Goal: Communication & Community: Answer question/provide support

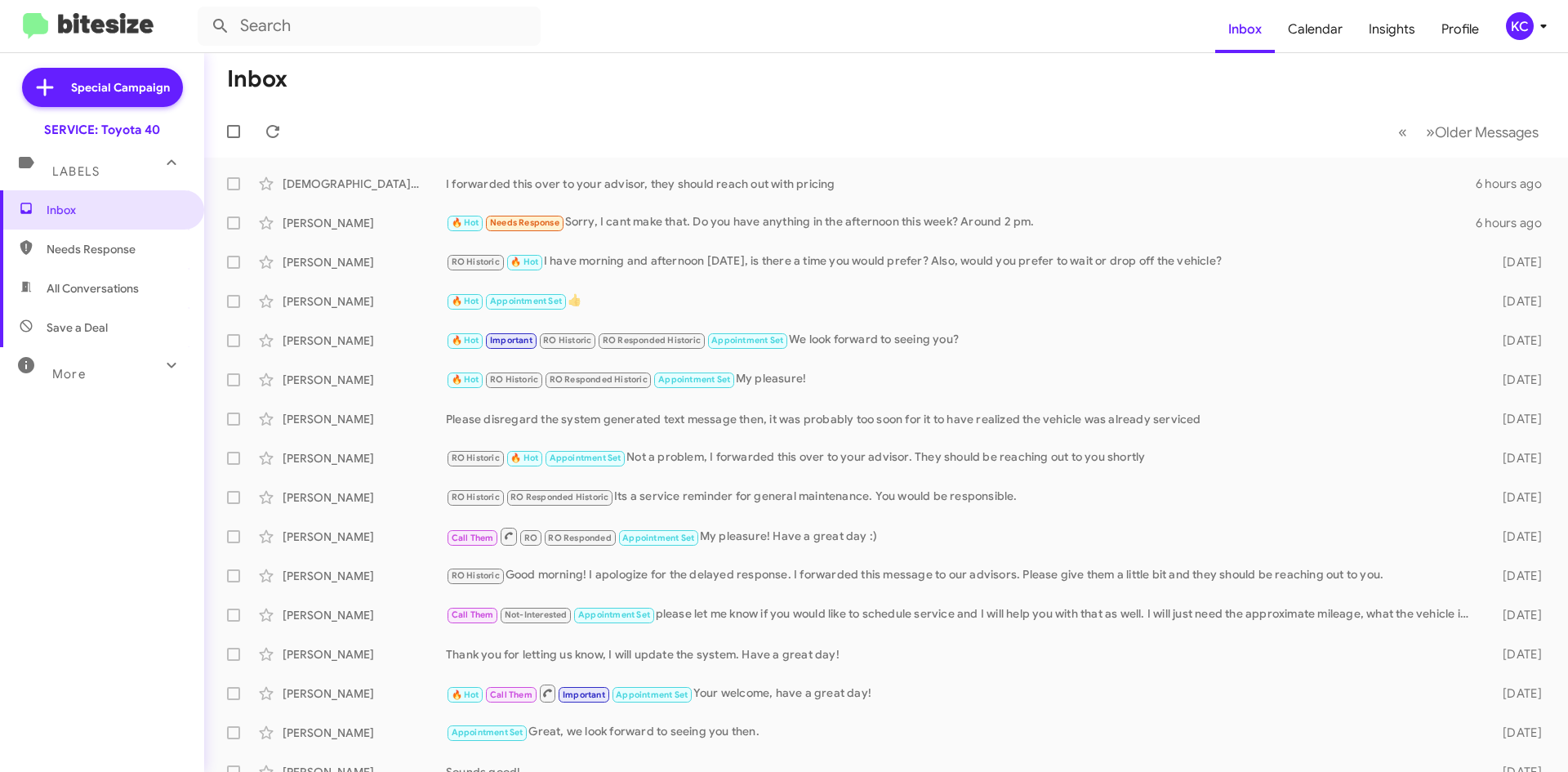
click at [77, 241] on span "Needs Response" at bounding box center [116, 249] width 139 height 16
type input "in:needs-response"
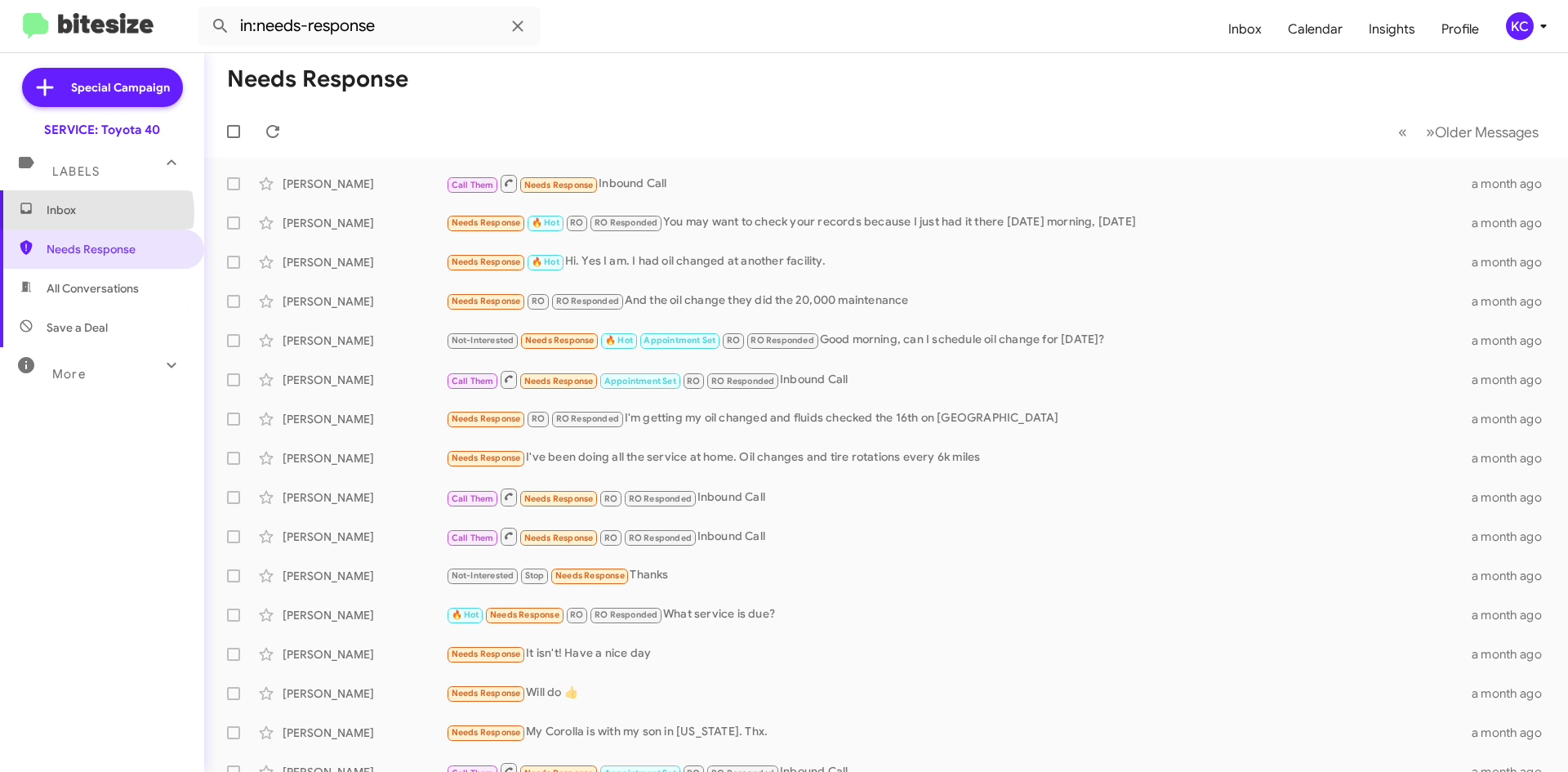
click at [94, 213] on span "Inbox" at bounding box center [116, 209] width 139 height 16
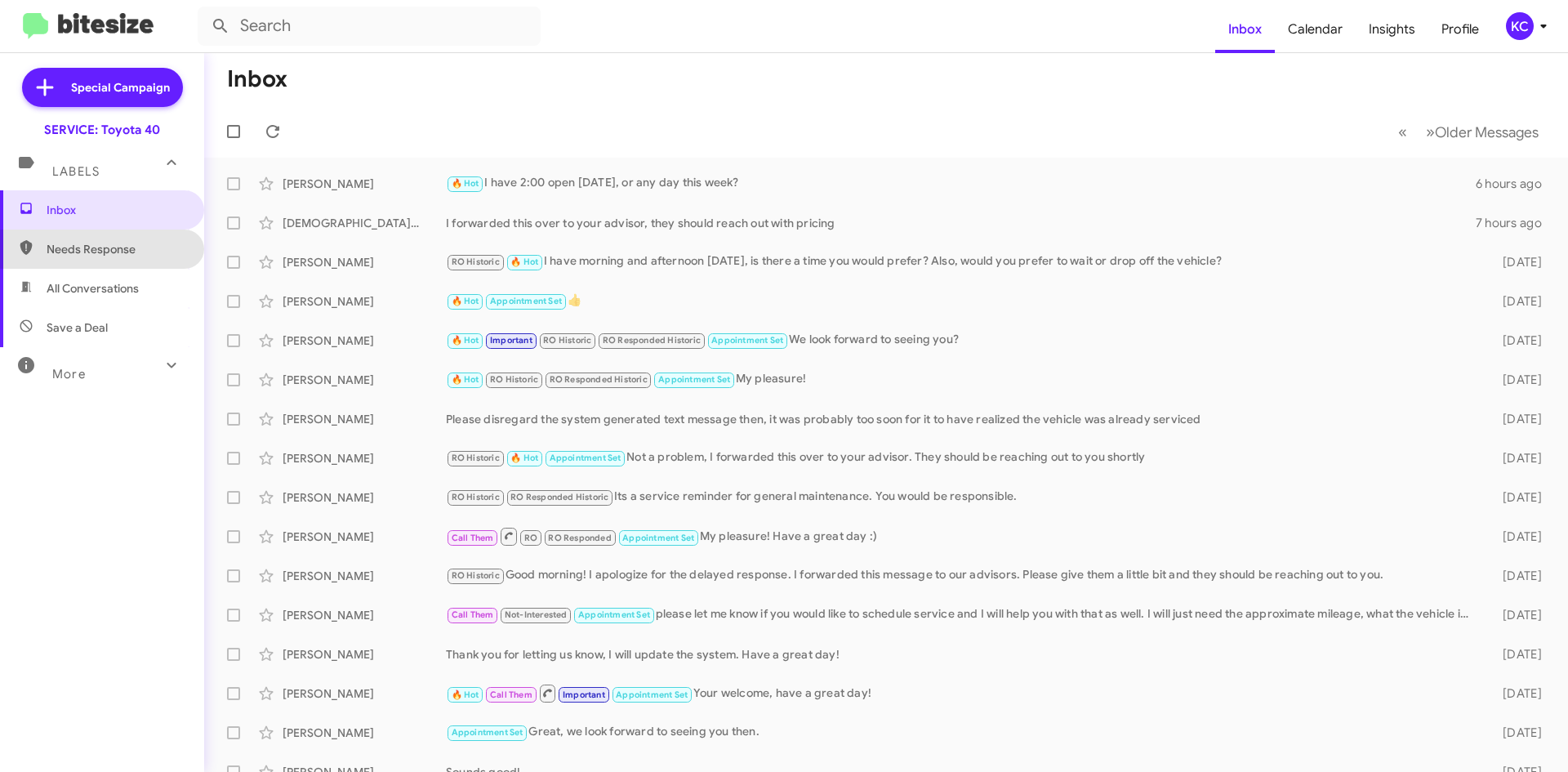
click at [118, 249] on span "Needs Response" at bounding box center [116, 249] width 139 height 16
type input "in:needs-response"
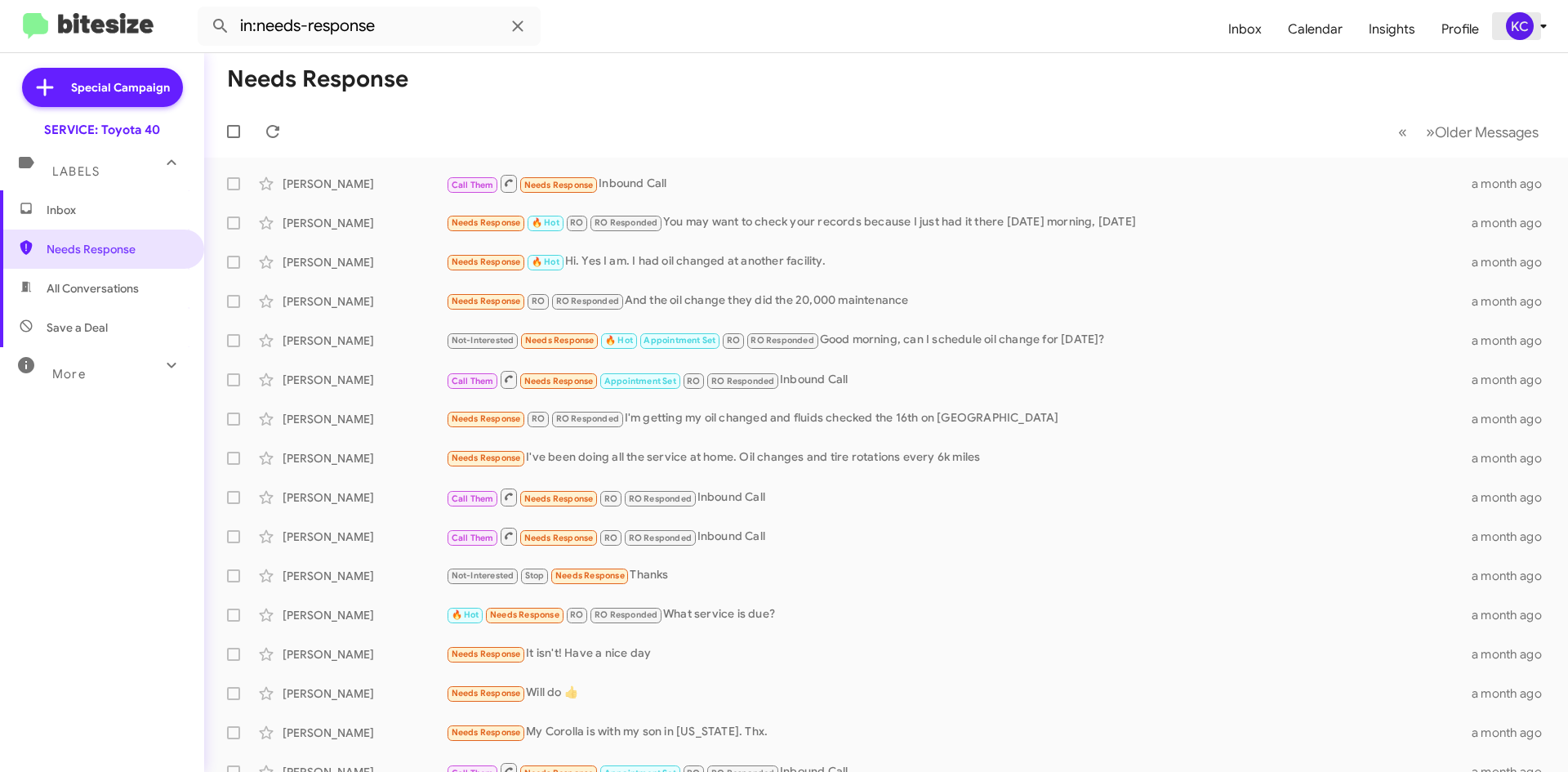
click at [1523, 16] on div "KC" at bounding box center [1520, 26] width 28 height 28
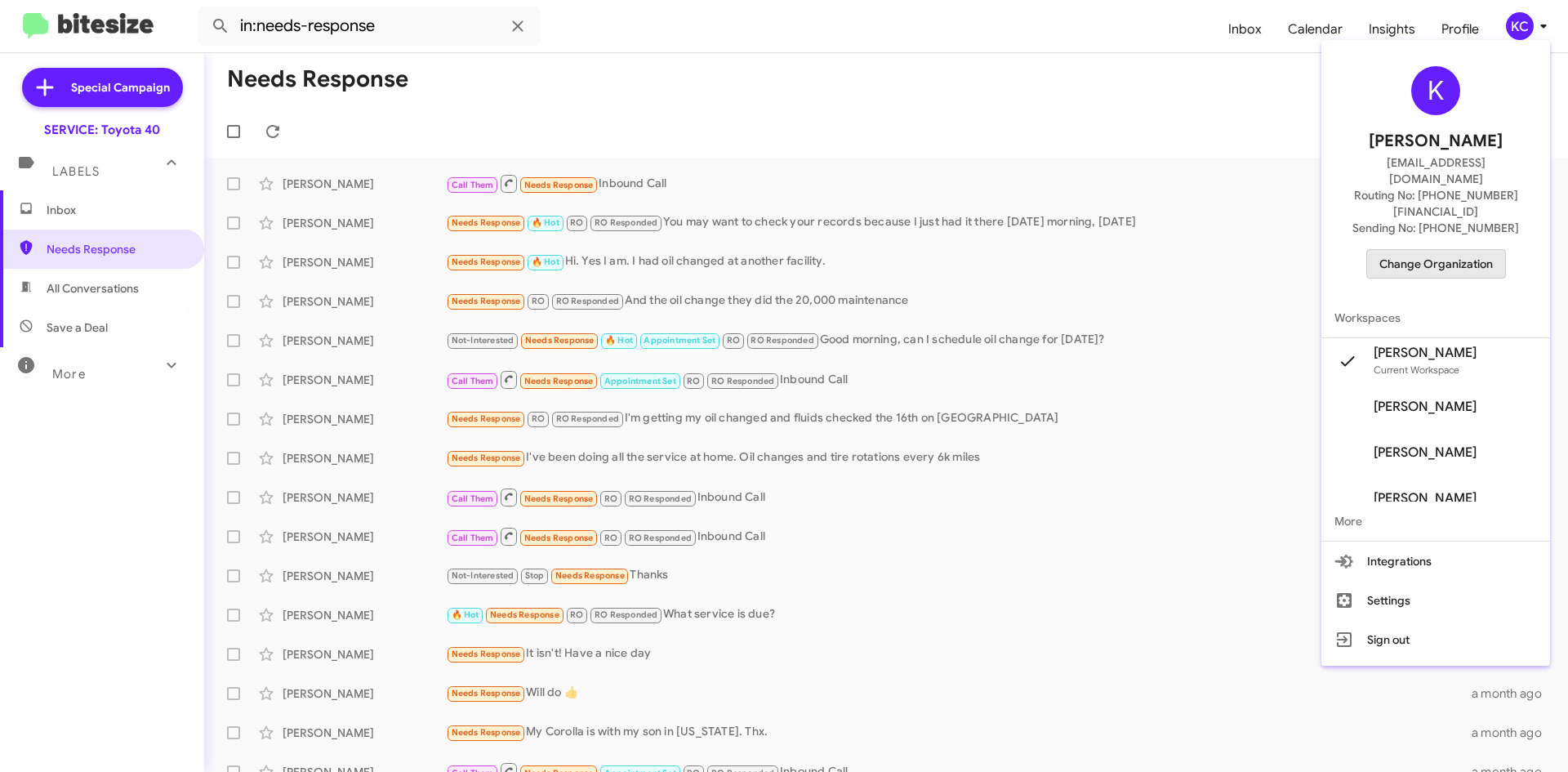
click at [1455, 250] on span "Change Organization" at bounding box center [1435, 264] width 113 height 28
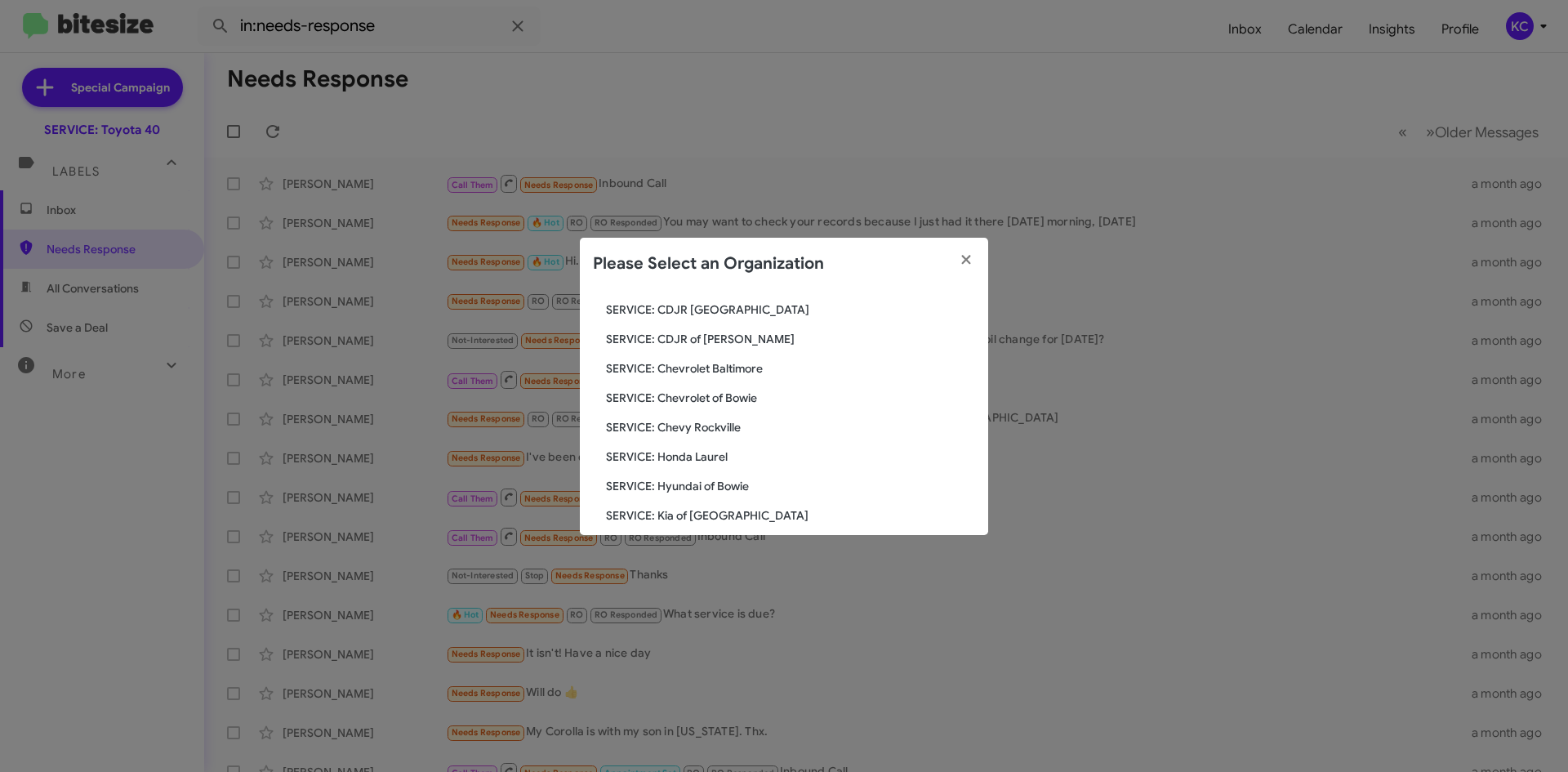
scroll to position [109, 0]
click at [698, 492] on span "SERVICE: Hyundai of Bowie" at bounding box center [790, 487] width 369 height 16
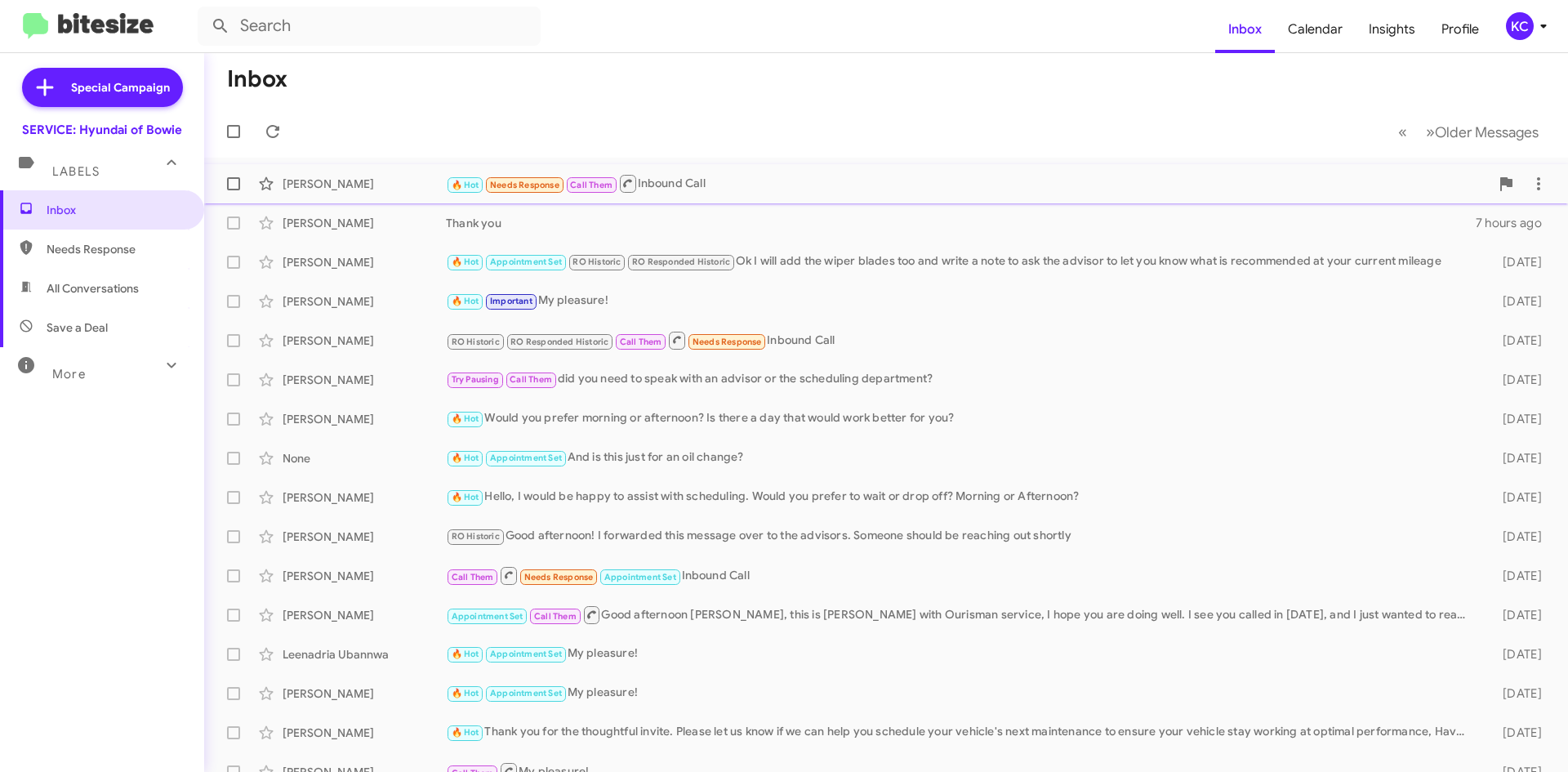
click at [328, 177] on div "[PERSON_NAME]" at bounding box center [364, 183] width 163 height 16
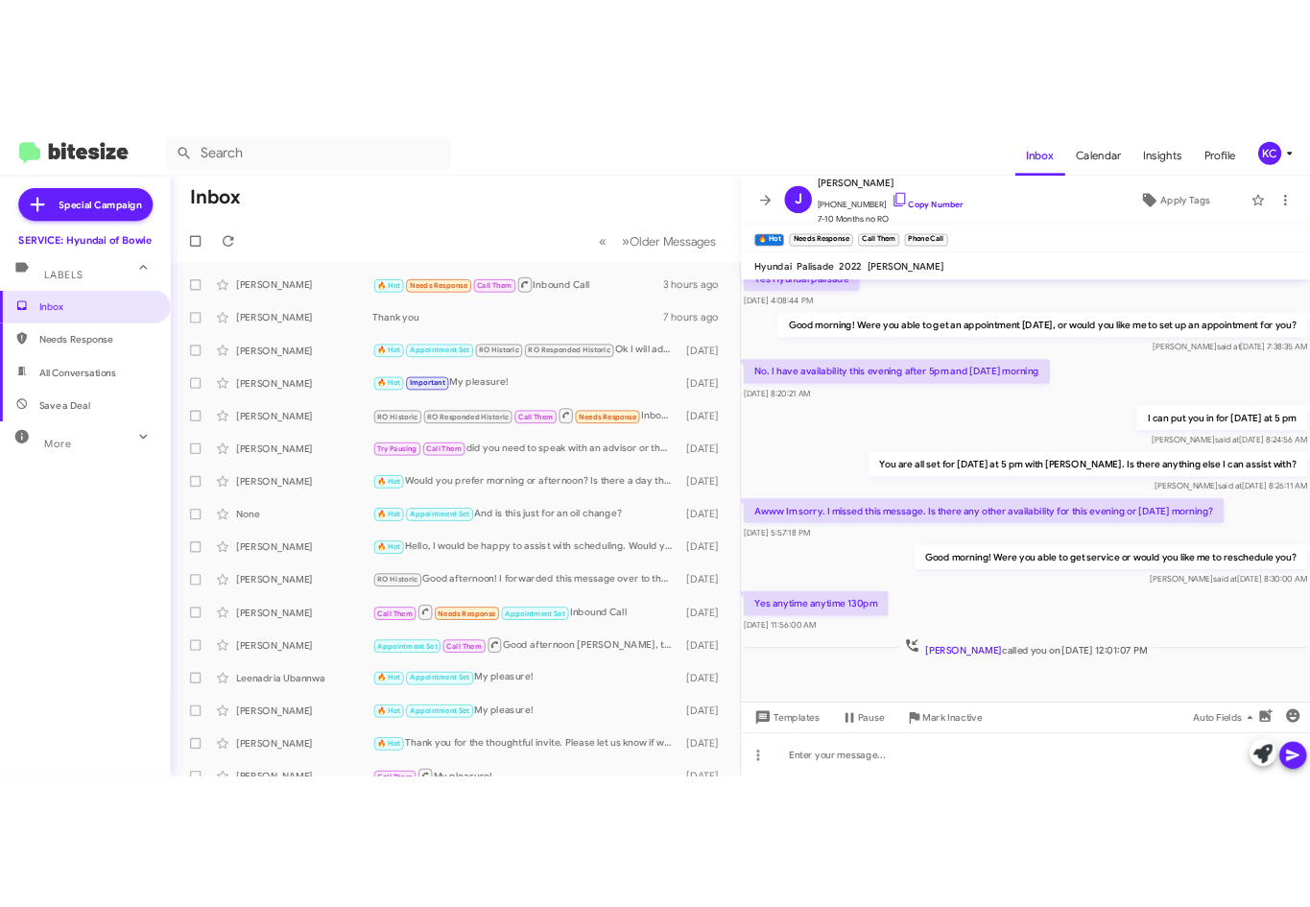
scroll to position [561, 0]
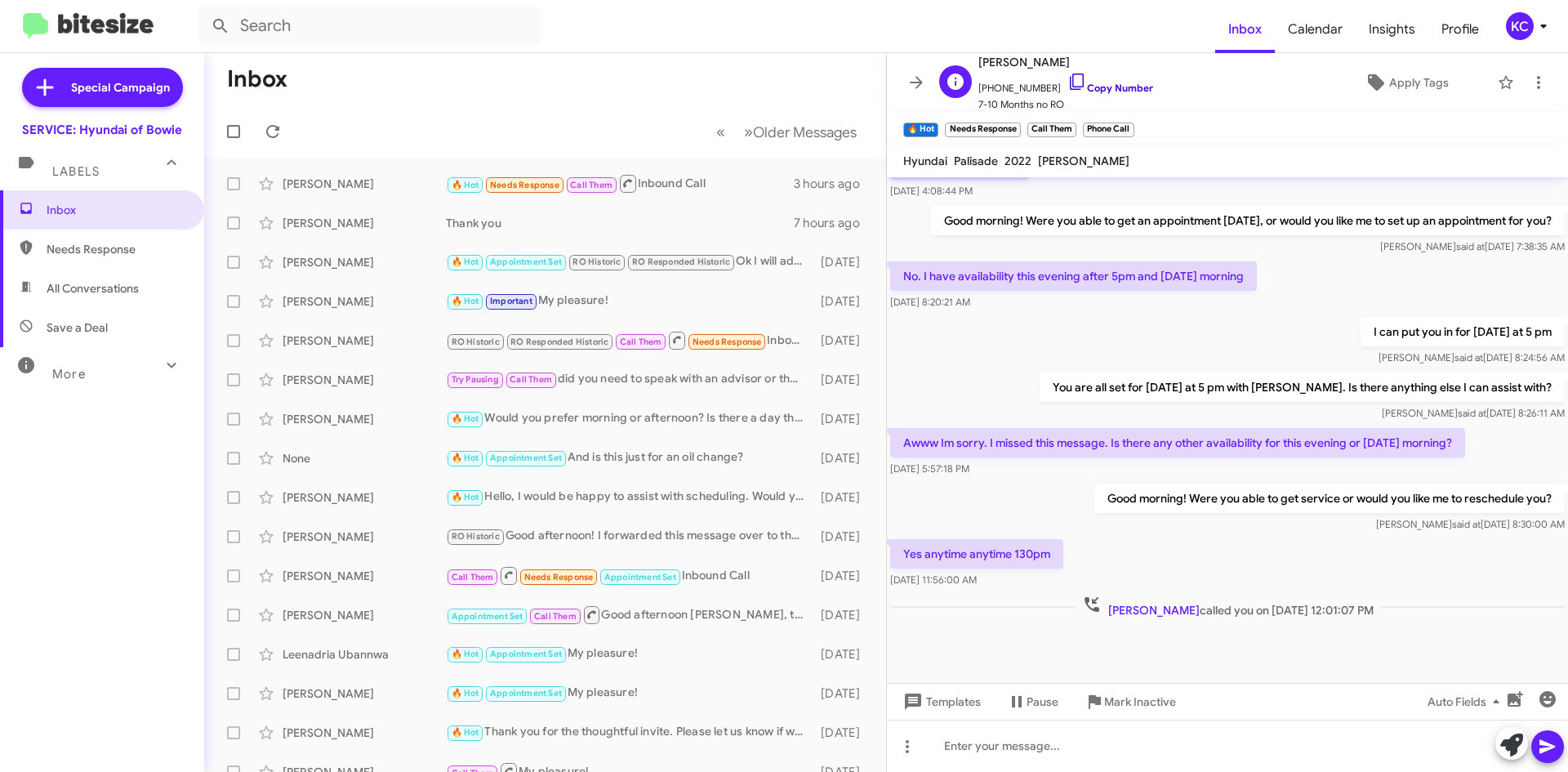
click at [1068, 77] on icon at bounding box center [1076, 81] width 20 height 20
drag, startPoint x: 1200, startPoint y: 518, endPoint x: 1188, endPoint y: 386, distance: 132.5
click at [1200, 518] on div "[PERSON_NAME] said at [DATE] 8:30:00 AM" at bounding box center [1329, 524] width 470 height 16
click at [1069, 74] on icon at bounding box center [1076, 81] width 14 height 16
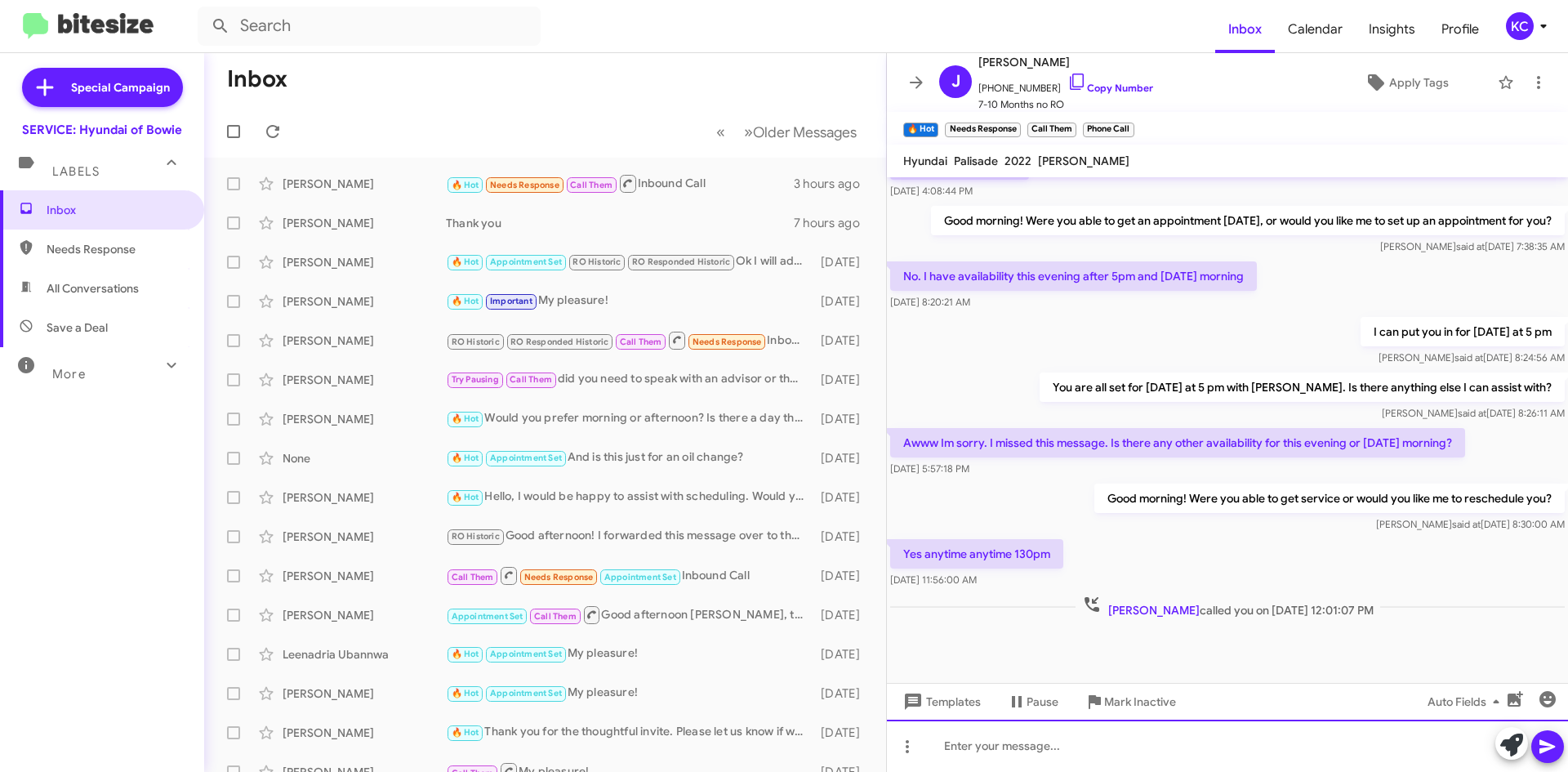
click at [1195, 744] on div at bounding box center [1227, 746] width 681 height 52
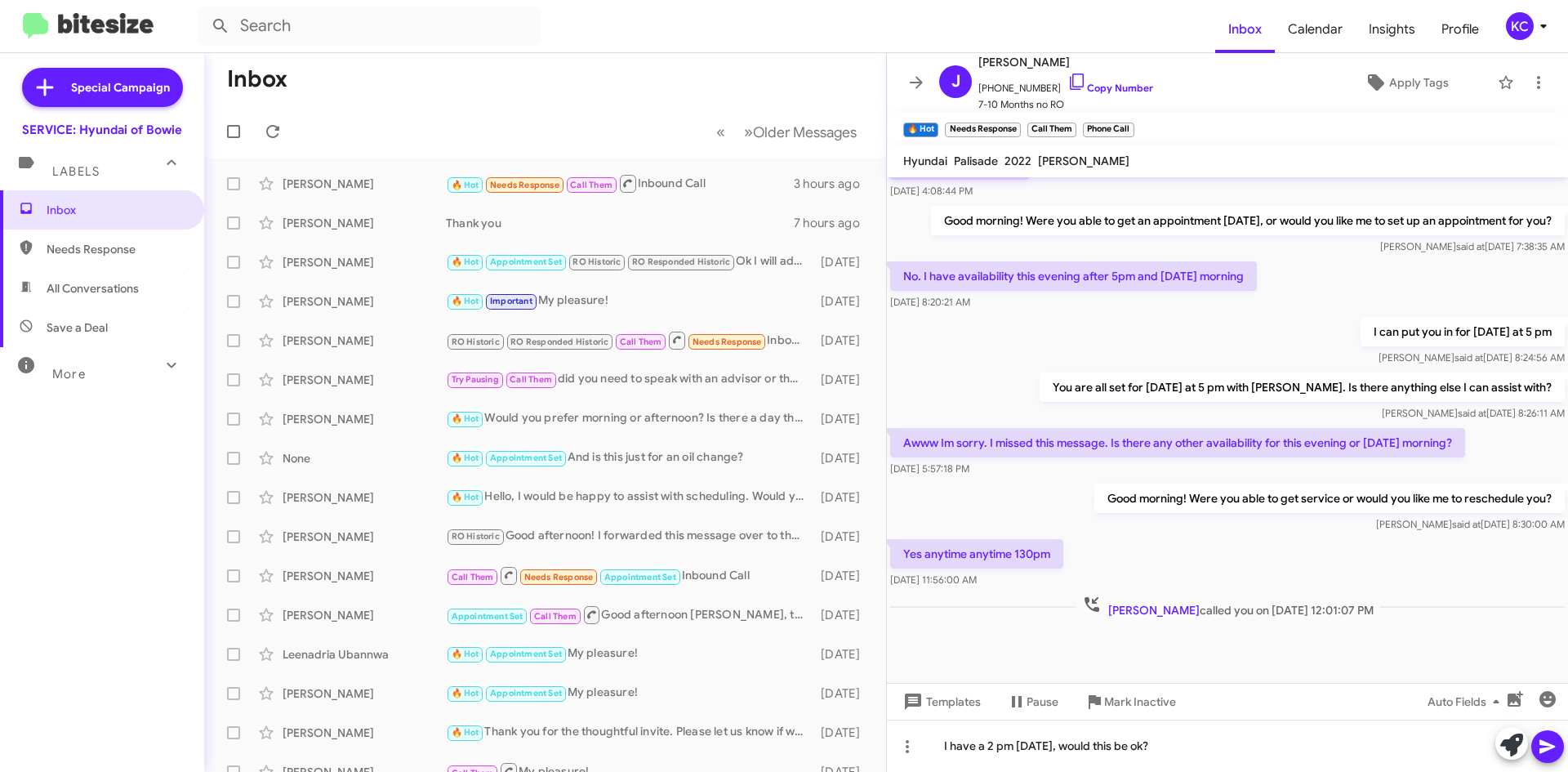
click at [1549, 745] on icon at bounding box center [1547, 747] width 15 height 14
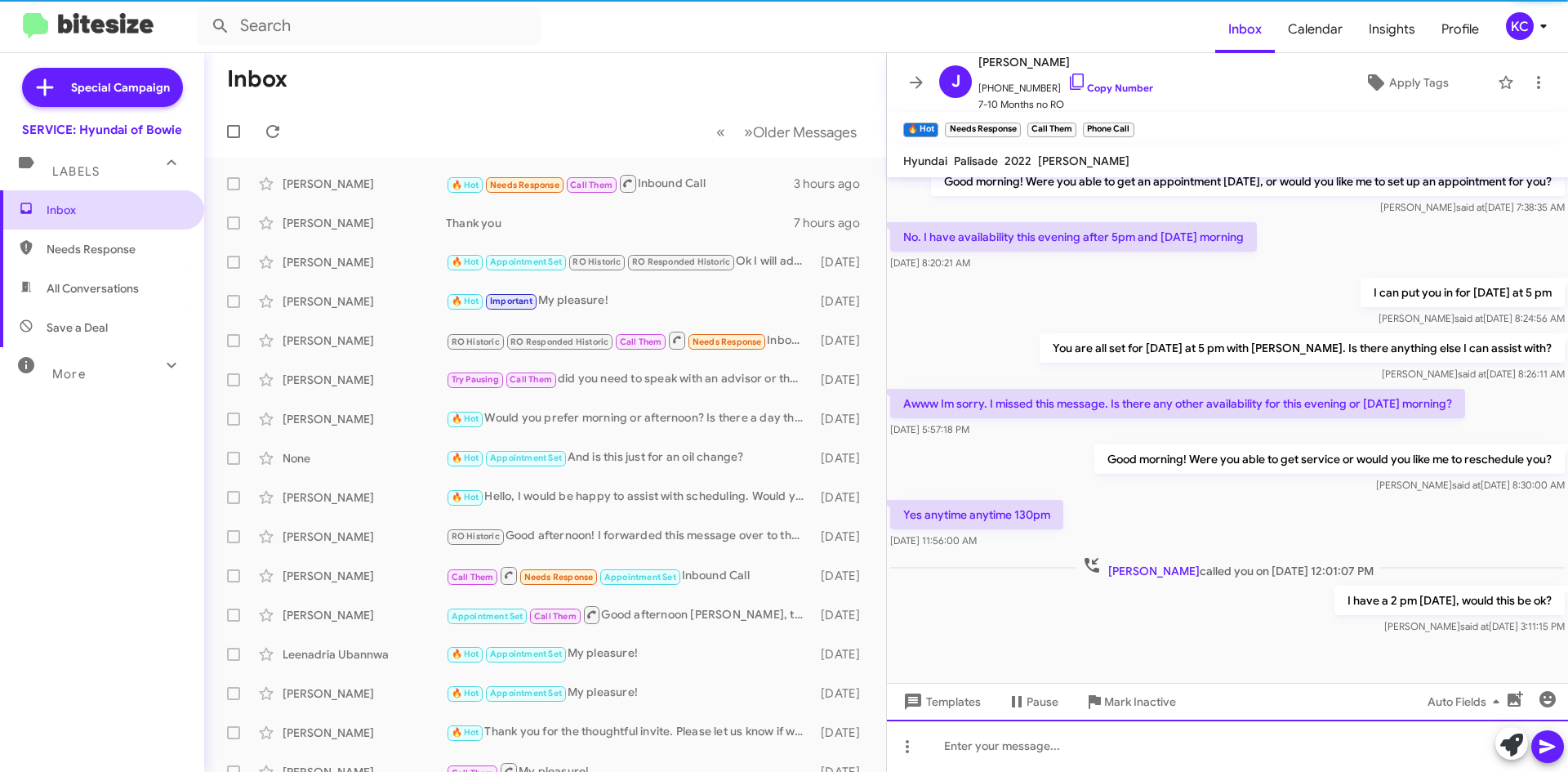
scroll to position [538, 0]
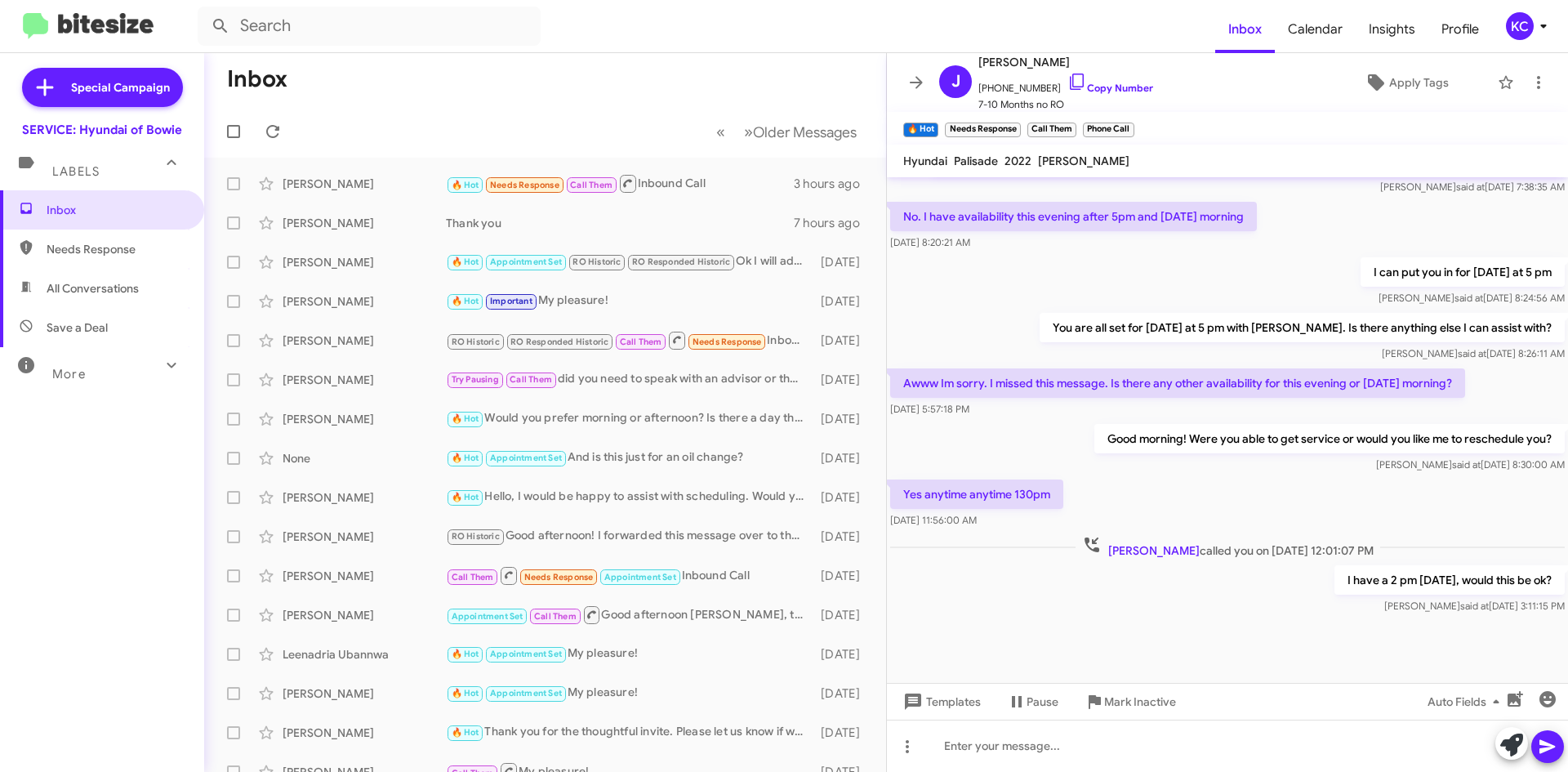
click at [129, 182] on mat-expansion-panel-header "Labels" at bounding box center [102, 163] width 204 height 52
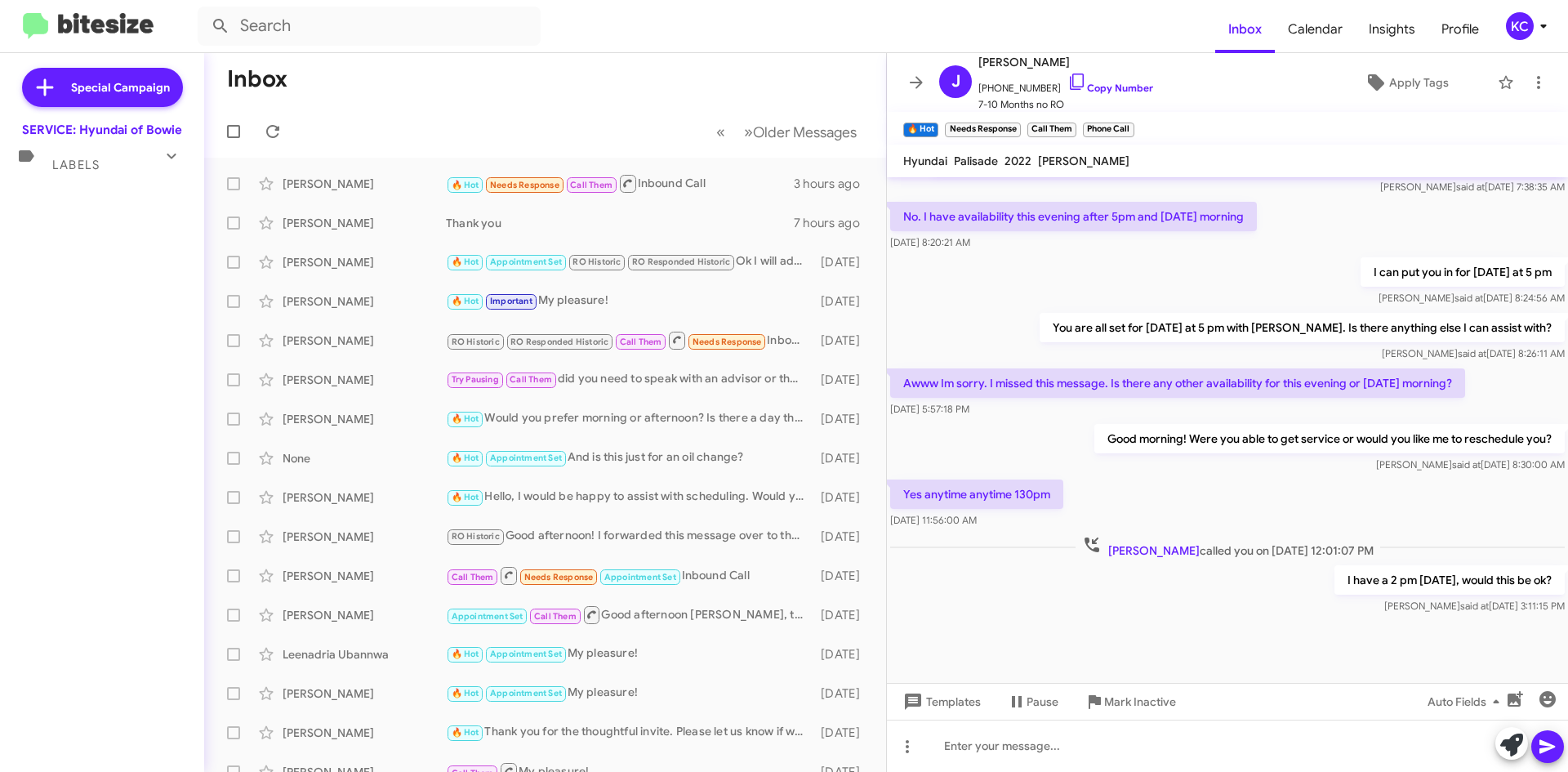
click at [114, 167] on div "Labels" at bounding box center [85, 158] width 145 height 31
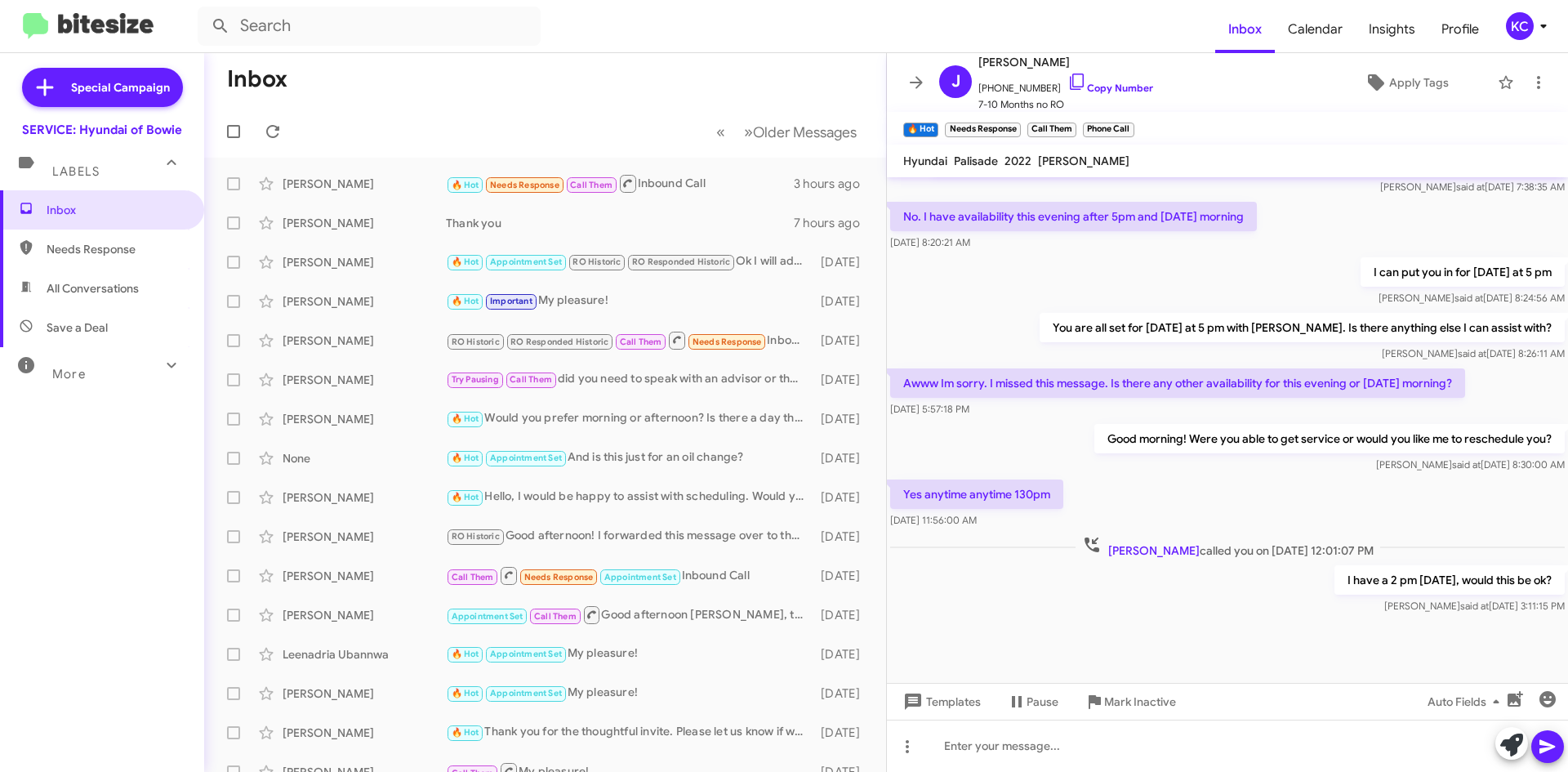
click at [132, 251] on span "Needs Response" at bounding box center [116, 249] width 139 height 16
type input "in:needs-response"
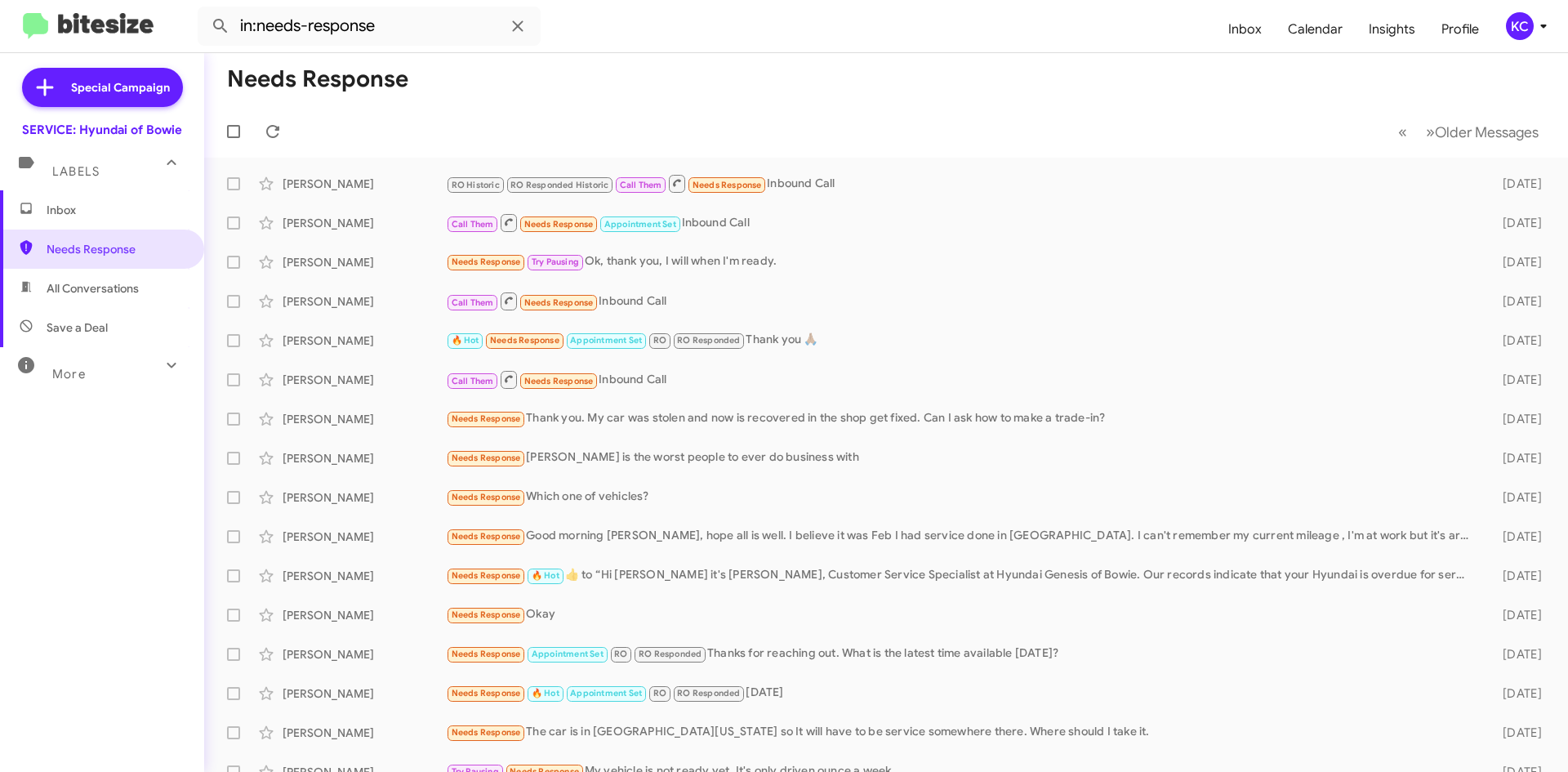
click at [83, 217] on span "Inbox" at bounding box center [116, 209] width 139 height 16
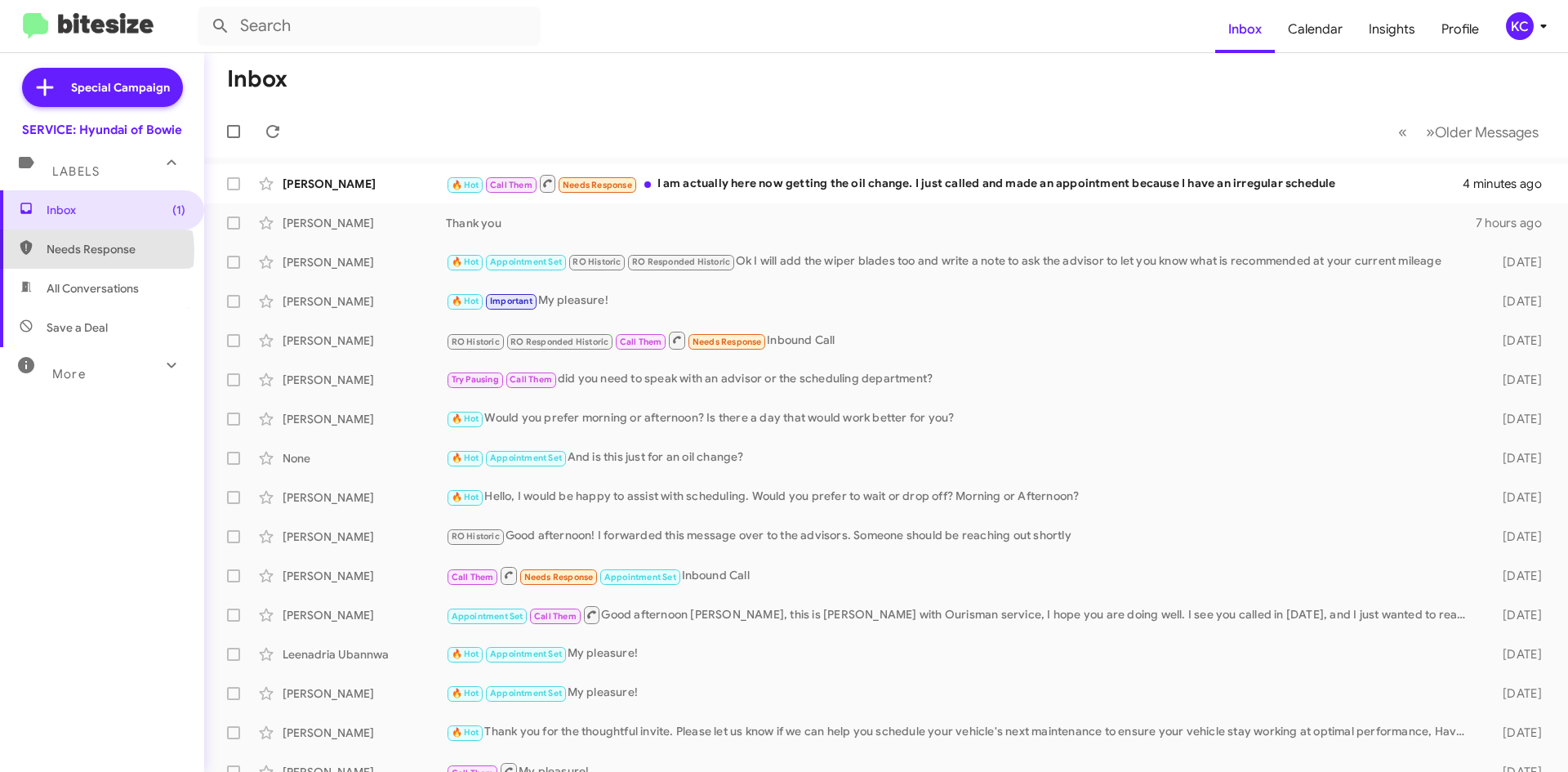
click at [83, 251] on span "Needs Response" at bounding box center [116, 249] width 139 height 16
type input "in:needs-response"
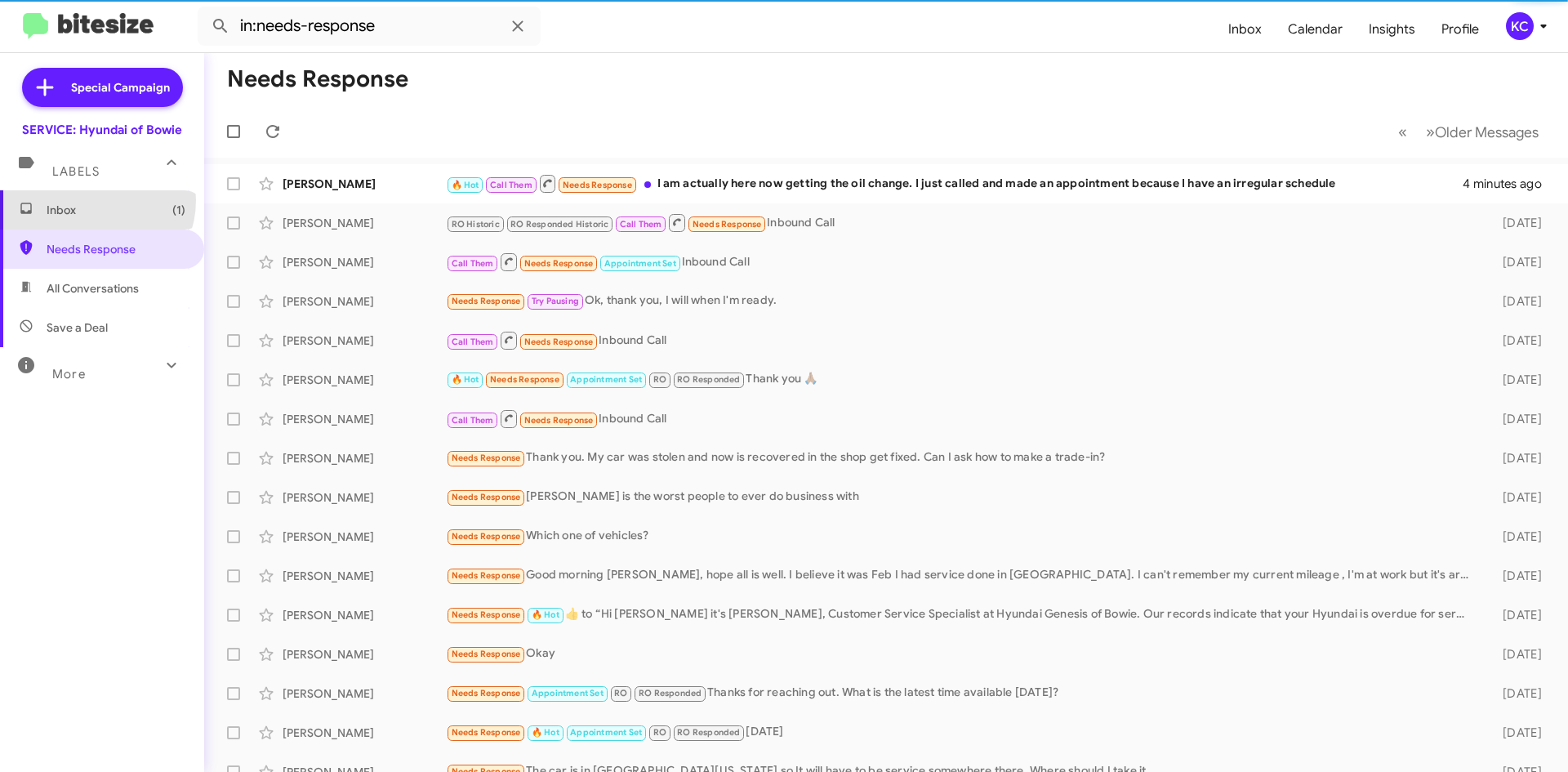
click at [91, 201] on span "Inbox (1)" at bounding box center [102, 210] width 204 height 39
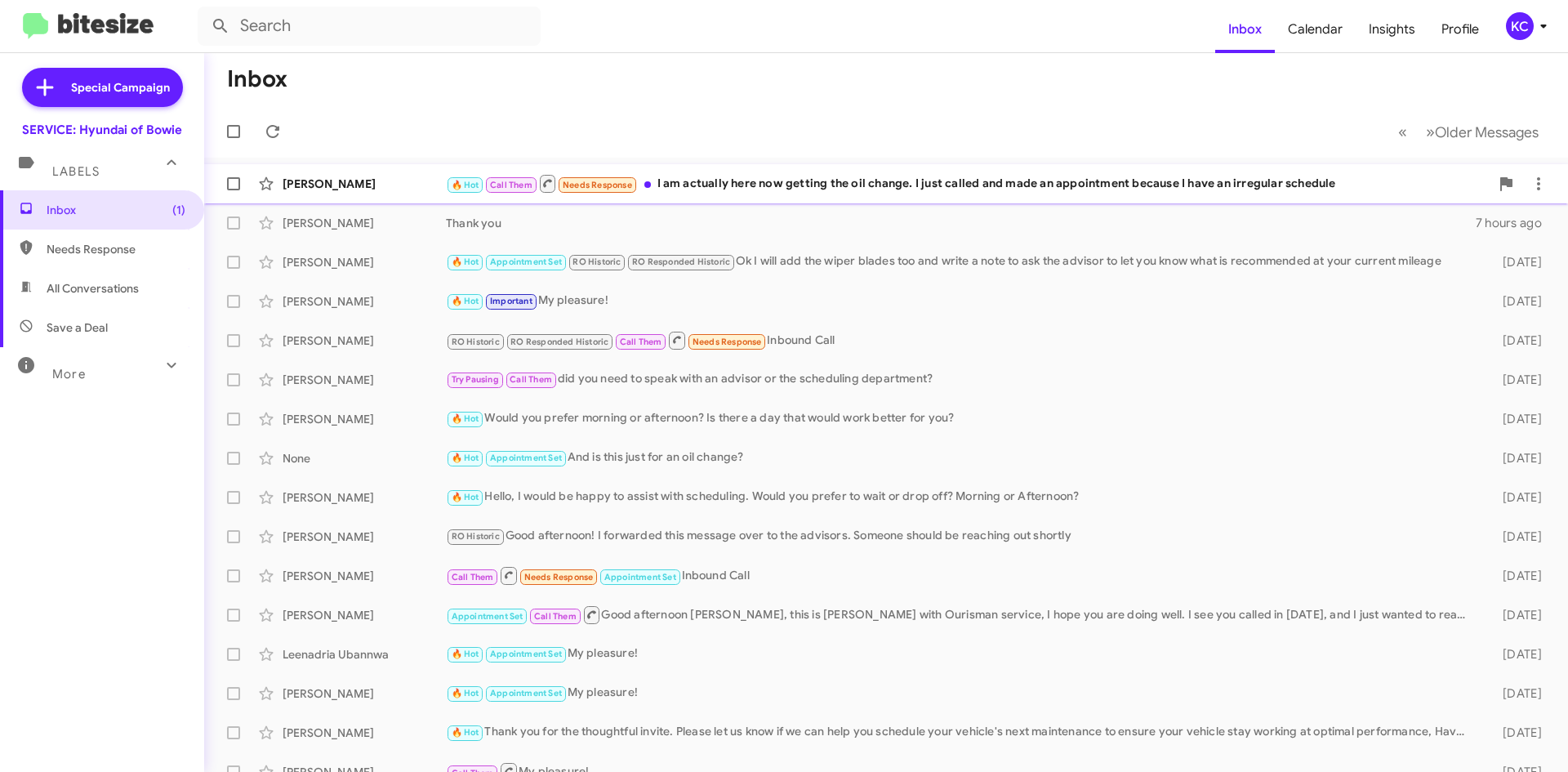
click at [393, 184] on div "[PERSON_NAME]" at bounding box center [364, 183] width 163 height 16
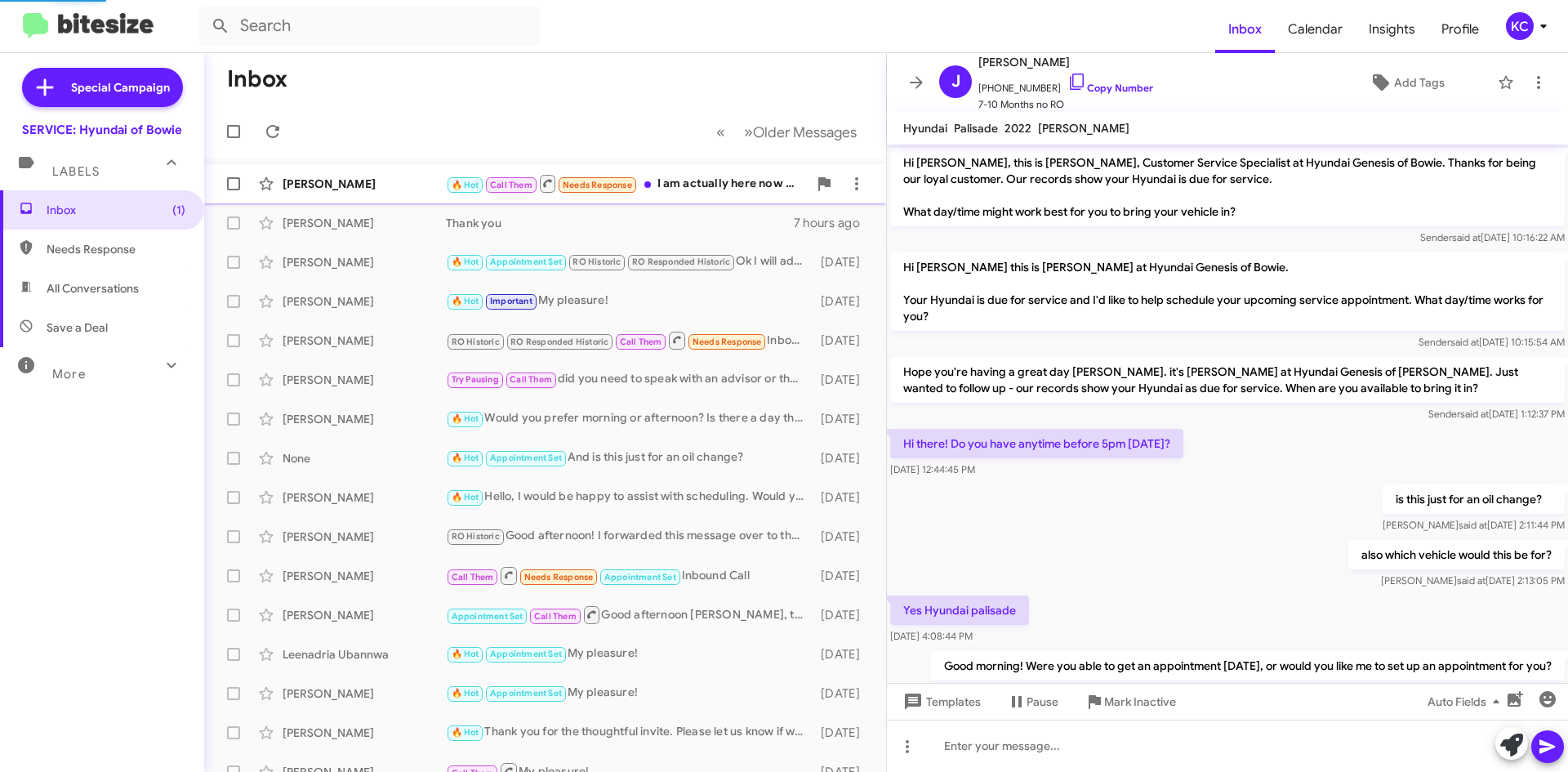
scroll to position [548, 0]
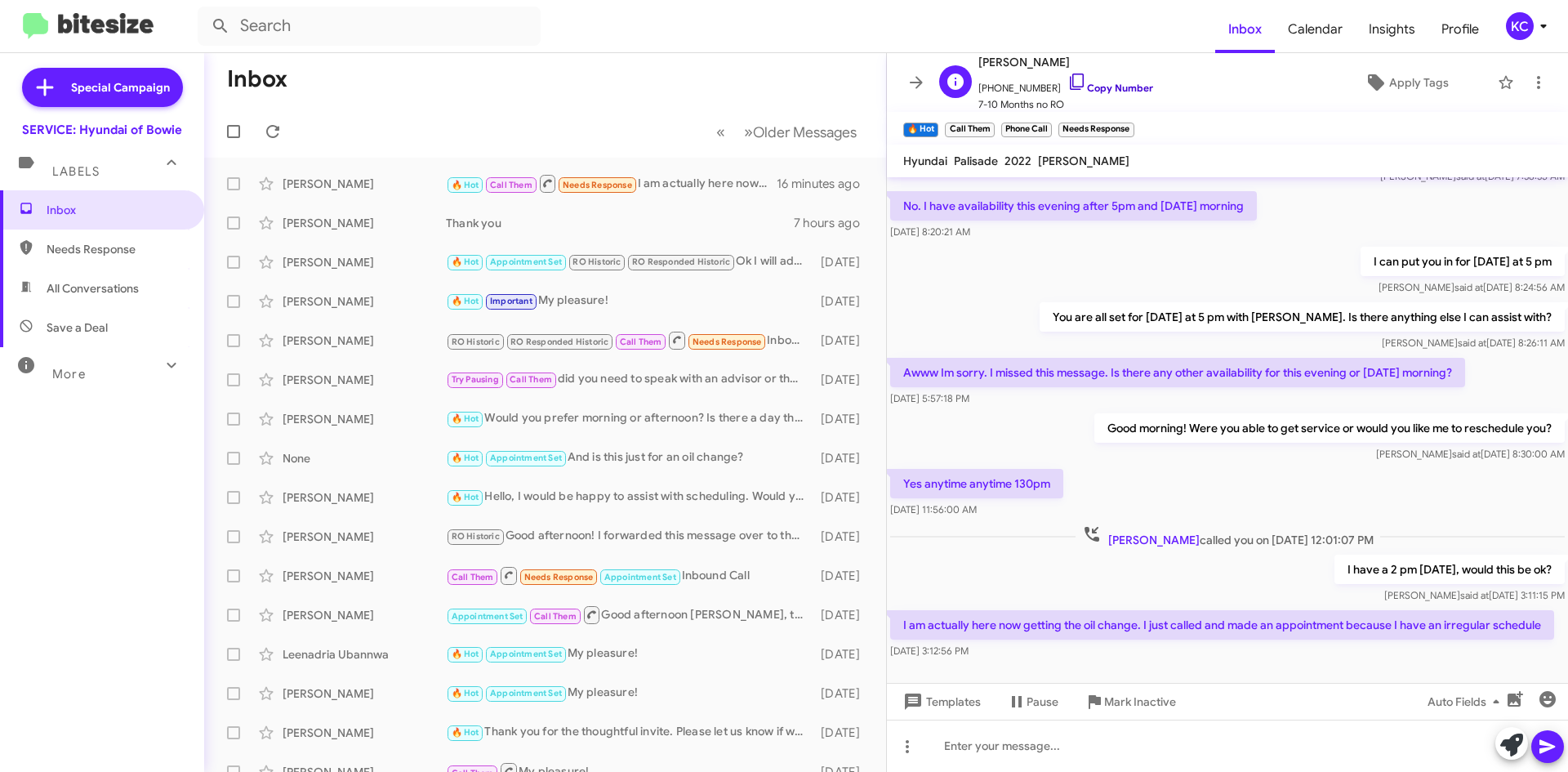
click at [1067, 77] on icon at bounding box center [1076, 81] width 20 height 20
click at [1157, 402] on div "[DATE] 5:57:18 PM" at bounding box center [1177, 398] width 575 height 16
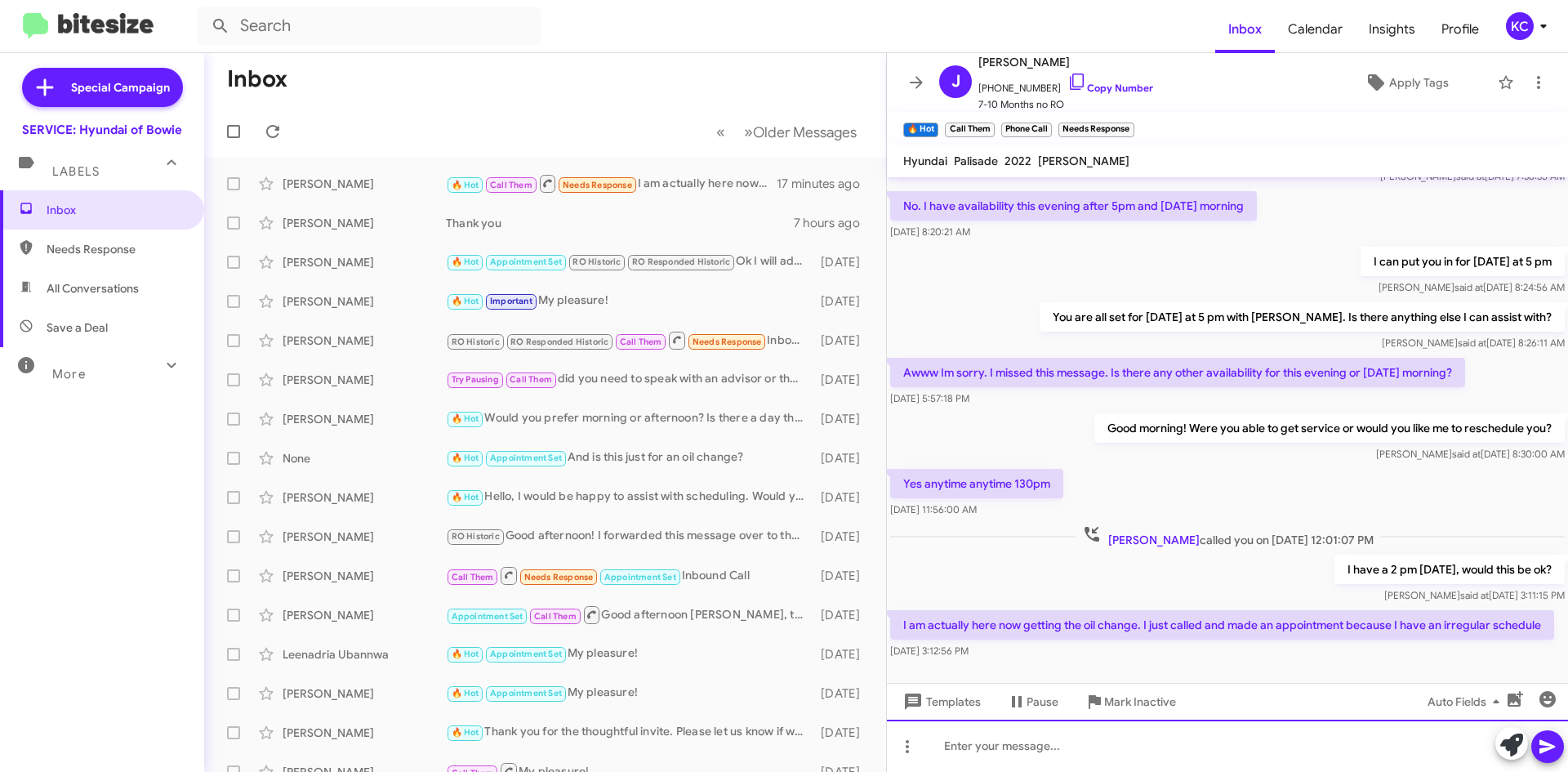
click at [1172, 754] on div at bounding box center [1227, 746] width 681 height 52
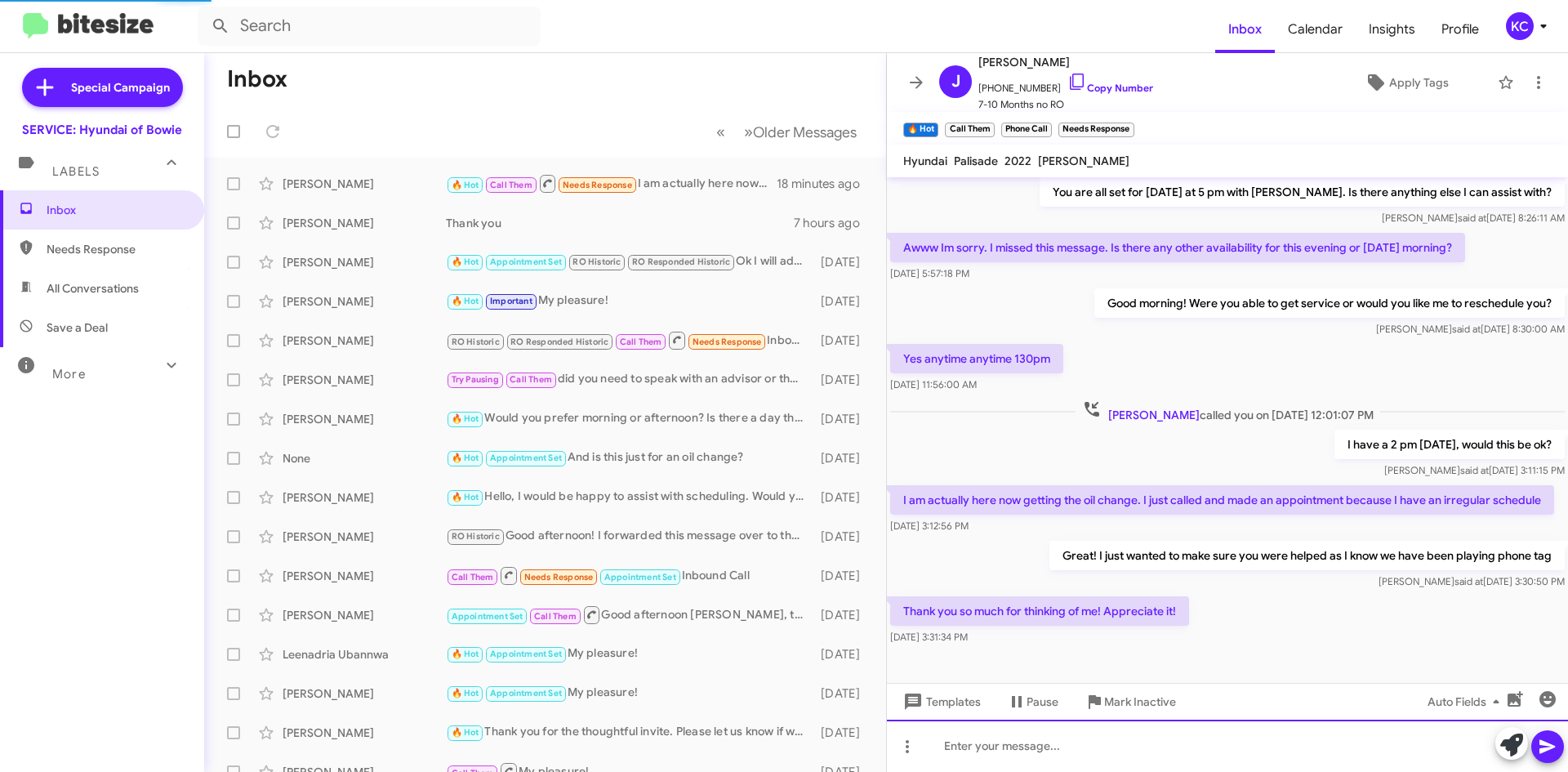
scroll to position [733, 0]
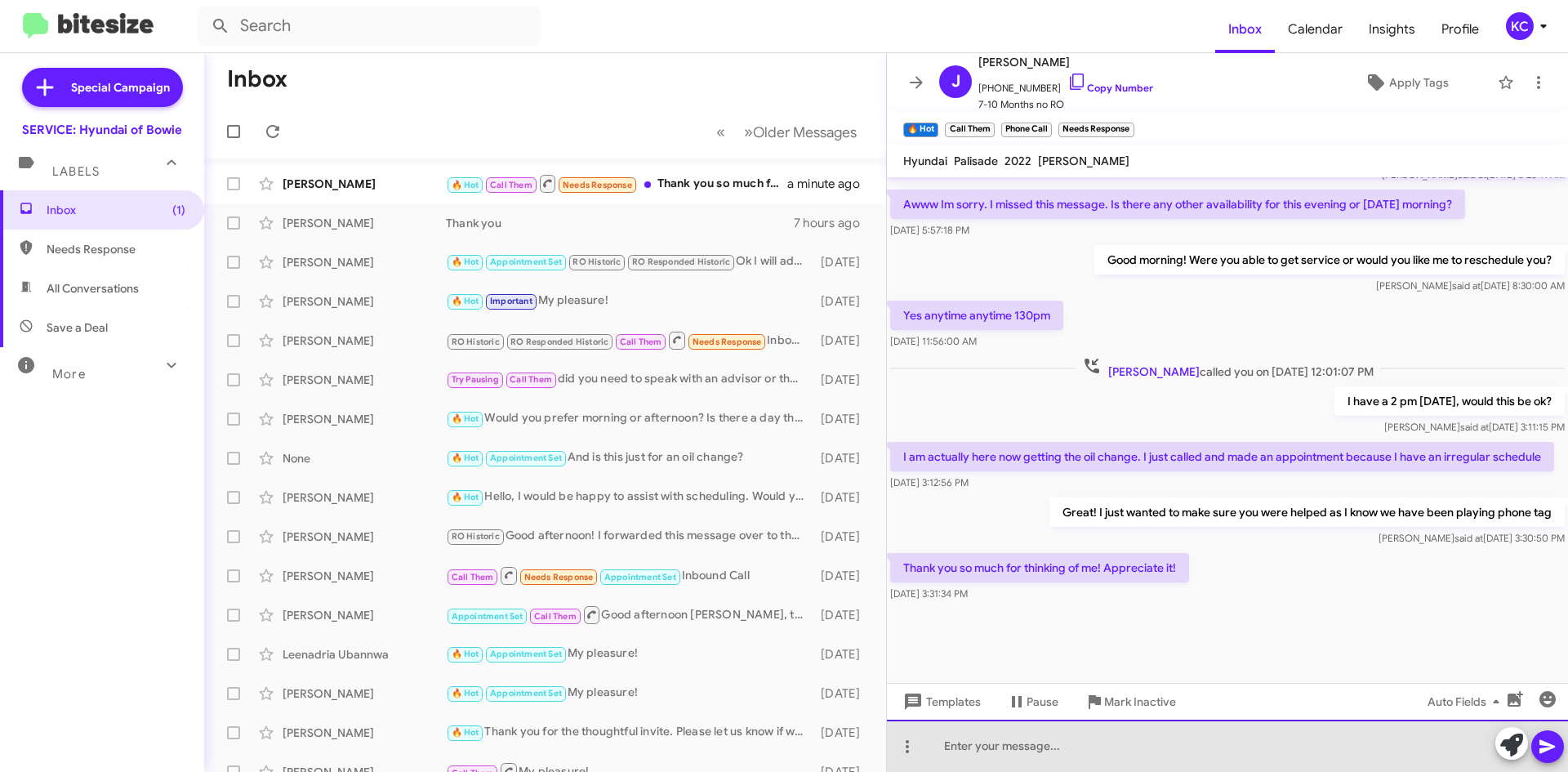
click at [1056, 751] on div at bounding box center [1227, 746] width 681 height 52
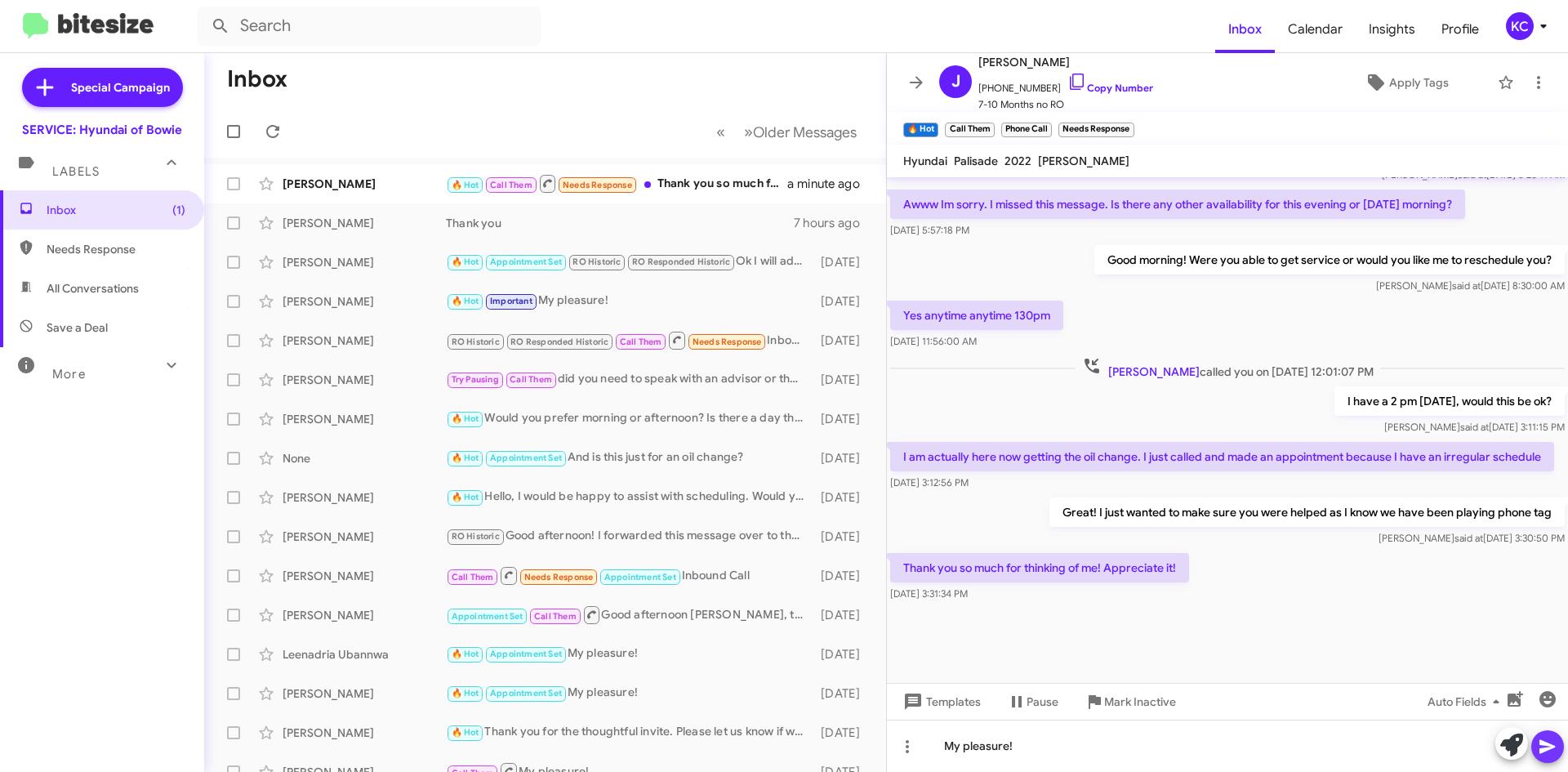
click at [1540, 752] on icon at bounding box center [1547, 747] width 15 height 14
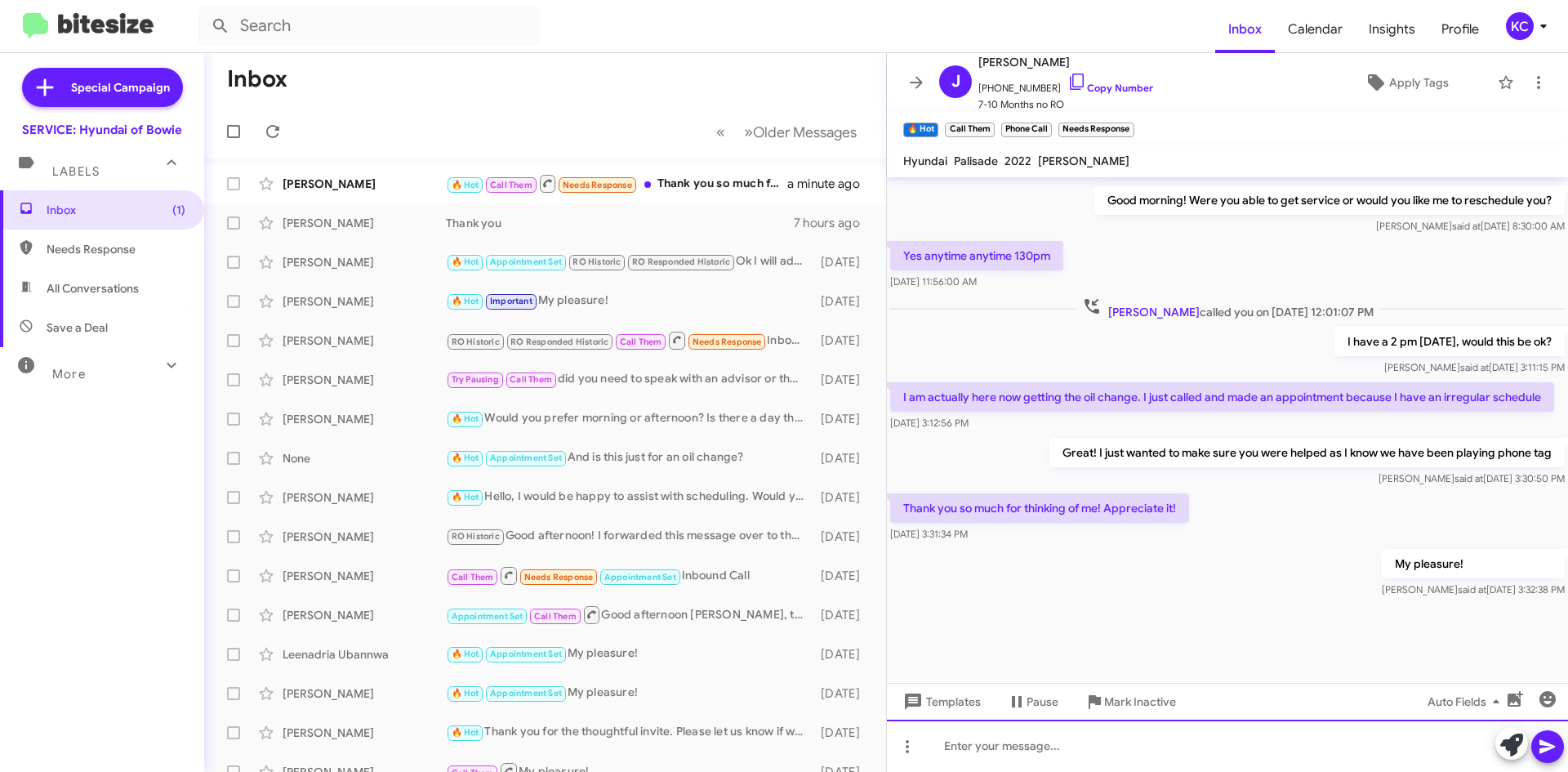
scroll to position [792, 0]
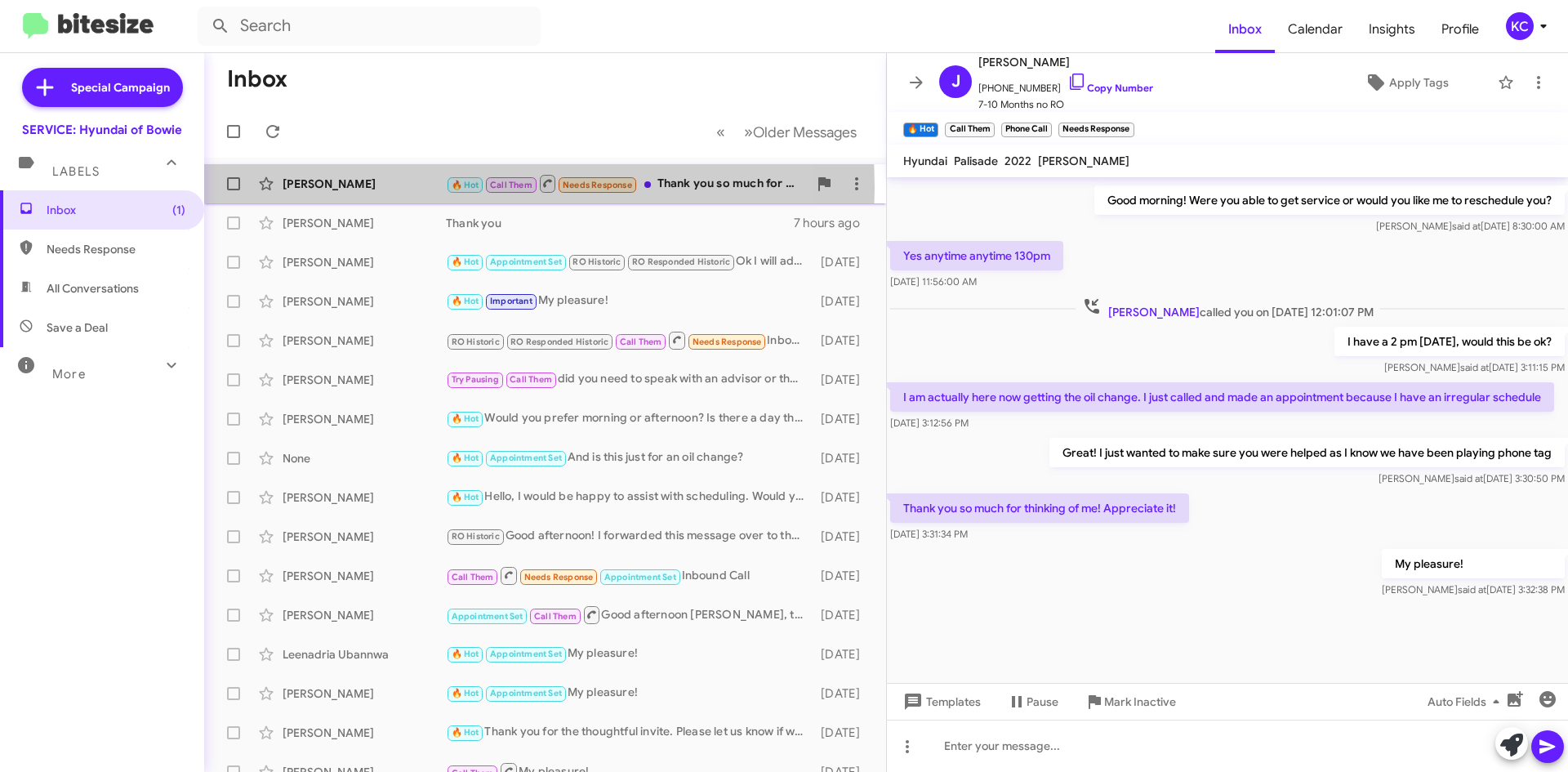
click at [325, 188] on div "[PERSON_NAME]" at bounding box center [364, 183] width 163 height 16
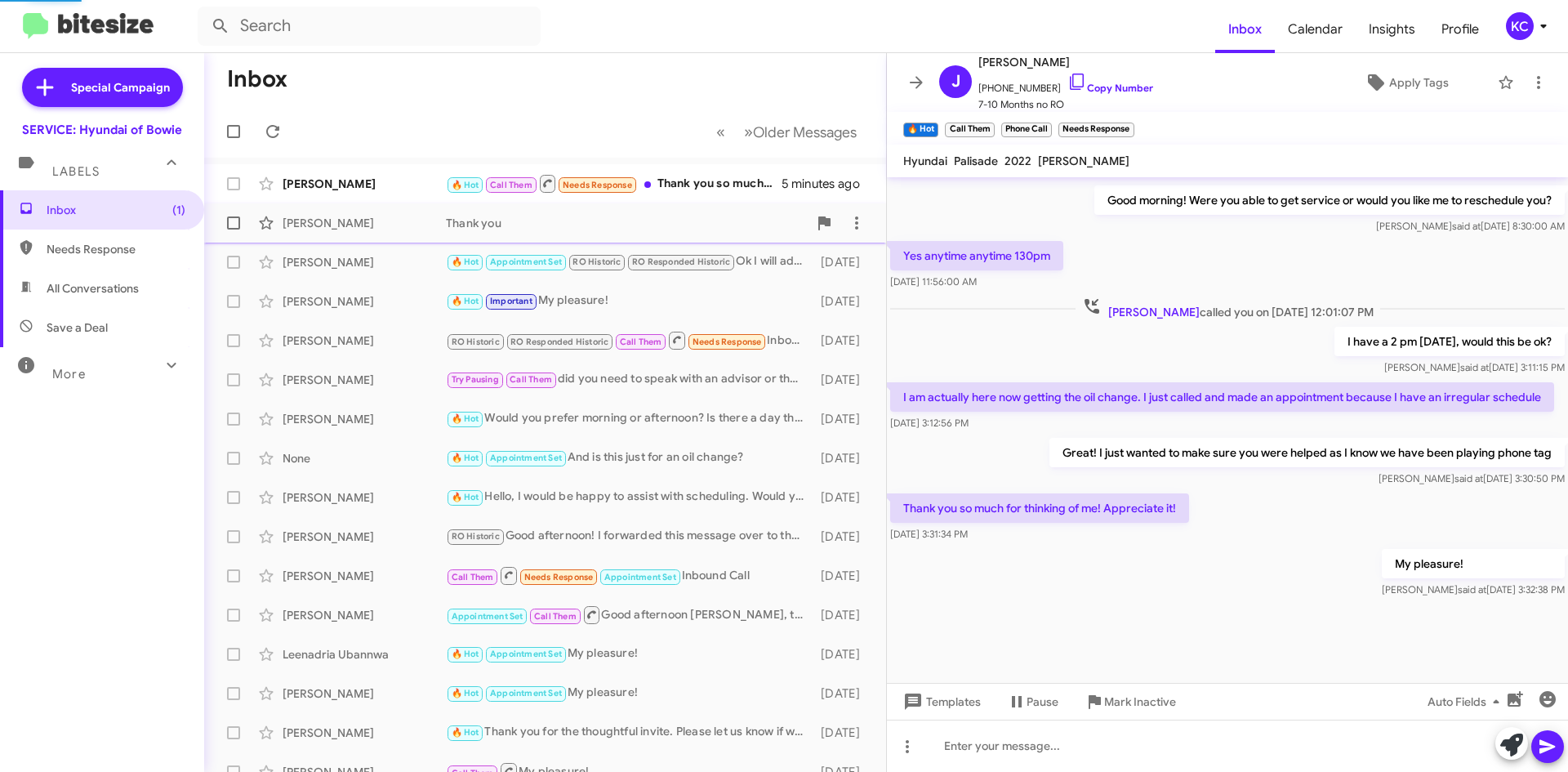
click at [328, 212] on div "[PERSON_NAME] Thank you 7 hours ago" at bounding box center [545, 223] width 656 height 32
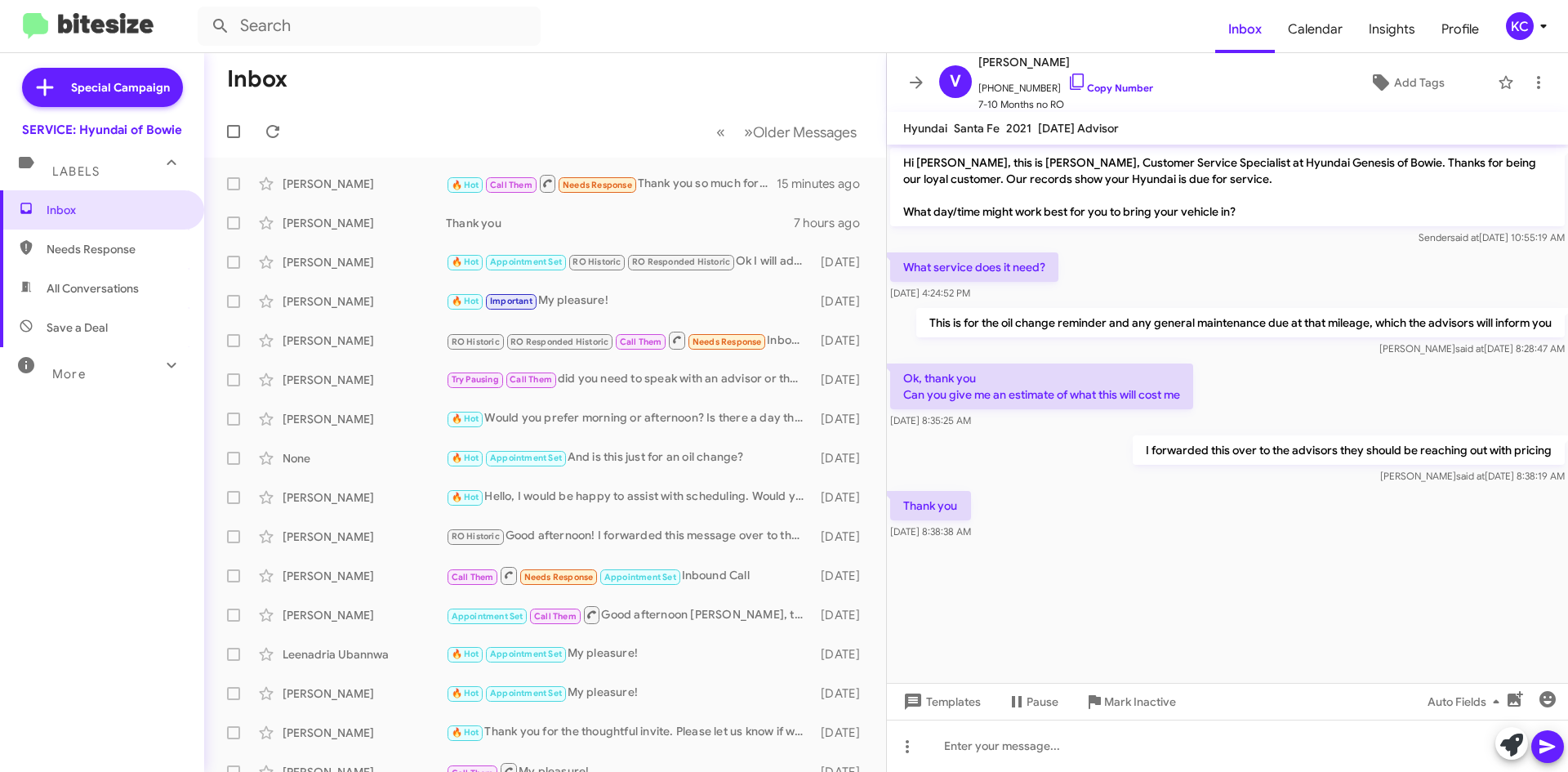
click at [141, 243] on span "Needs Response" at bounding box center [116, 249] width 139 height 16
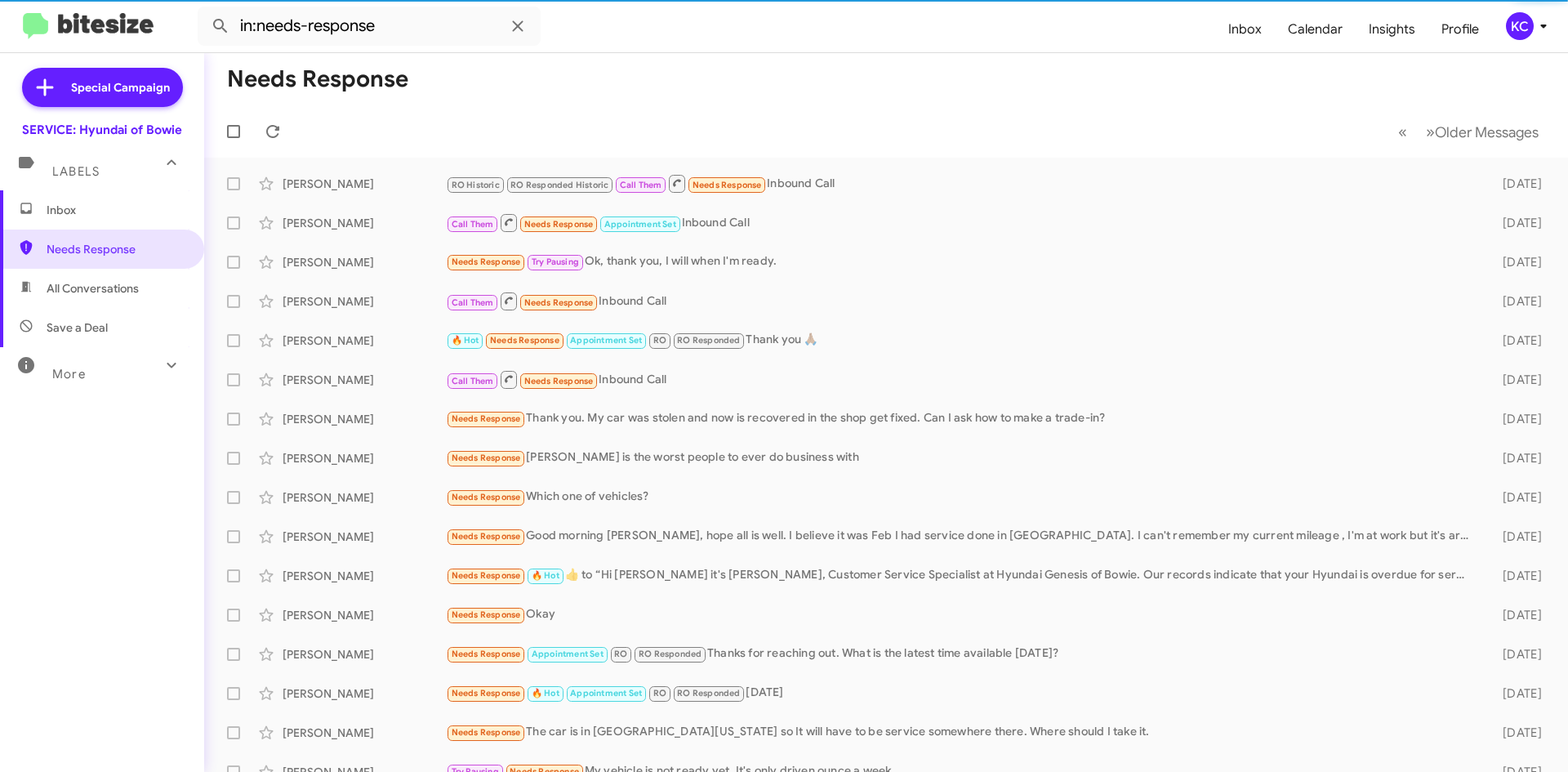
click at [134, 293] on span "All Conversations" at bounding box center [93, 288] width 92 height 16
type input "in:all-conversations"
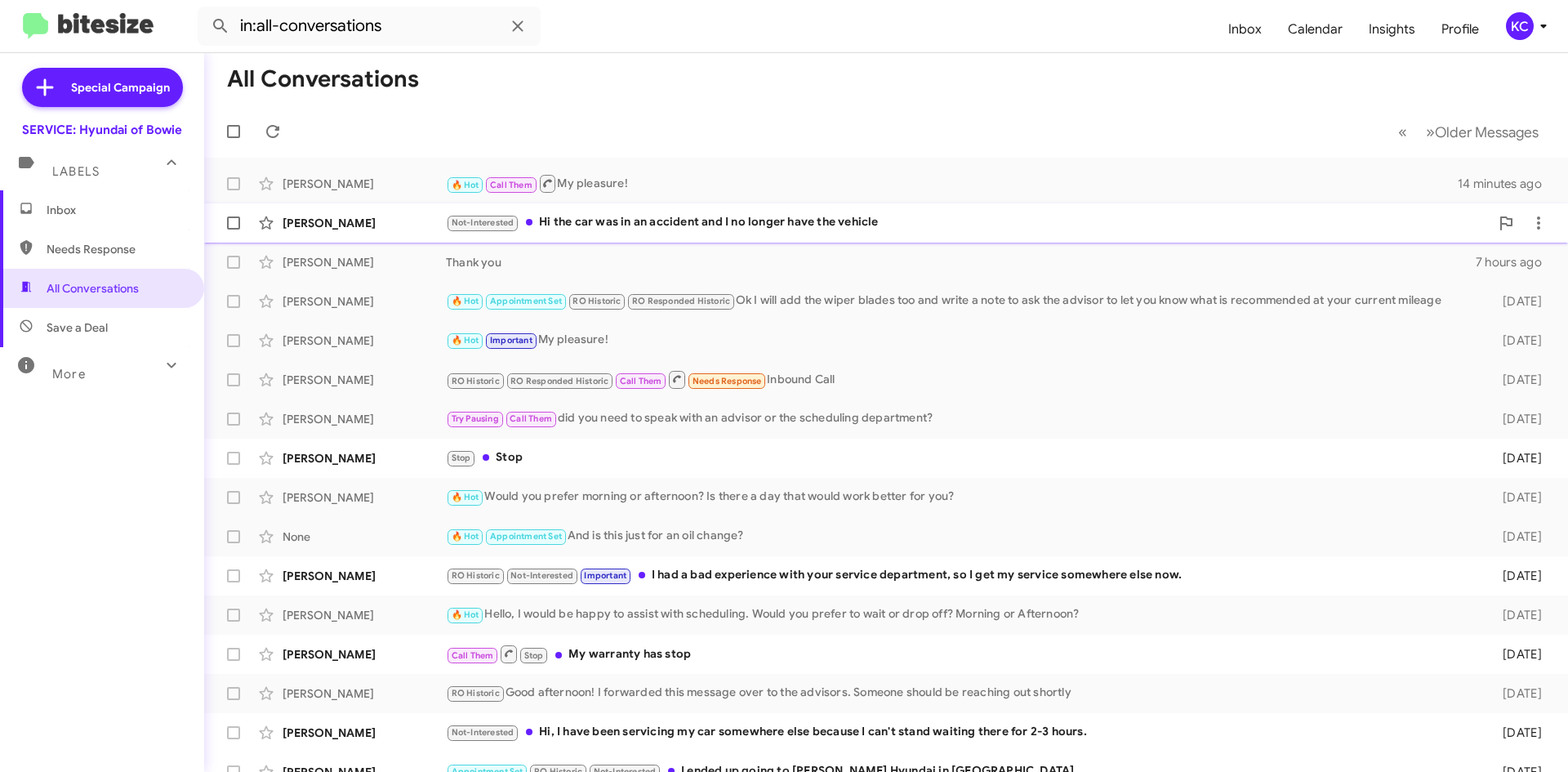
click at [650, 227] on div "Not-Interested Hi the car was in an accident and I no longer have the vehicle" at bounding box center [967, 223] width 1044 height 19
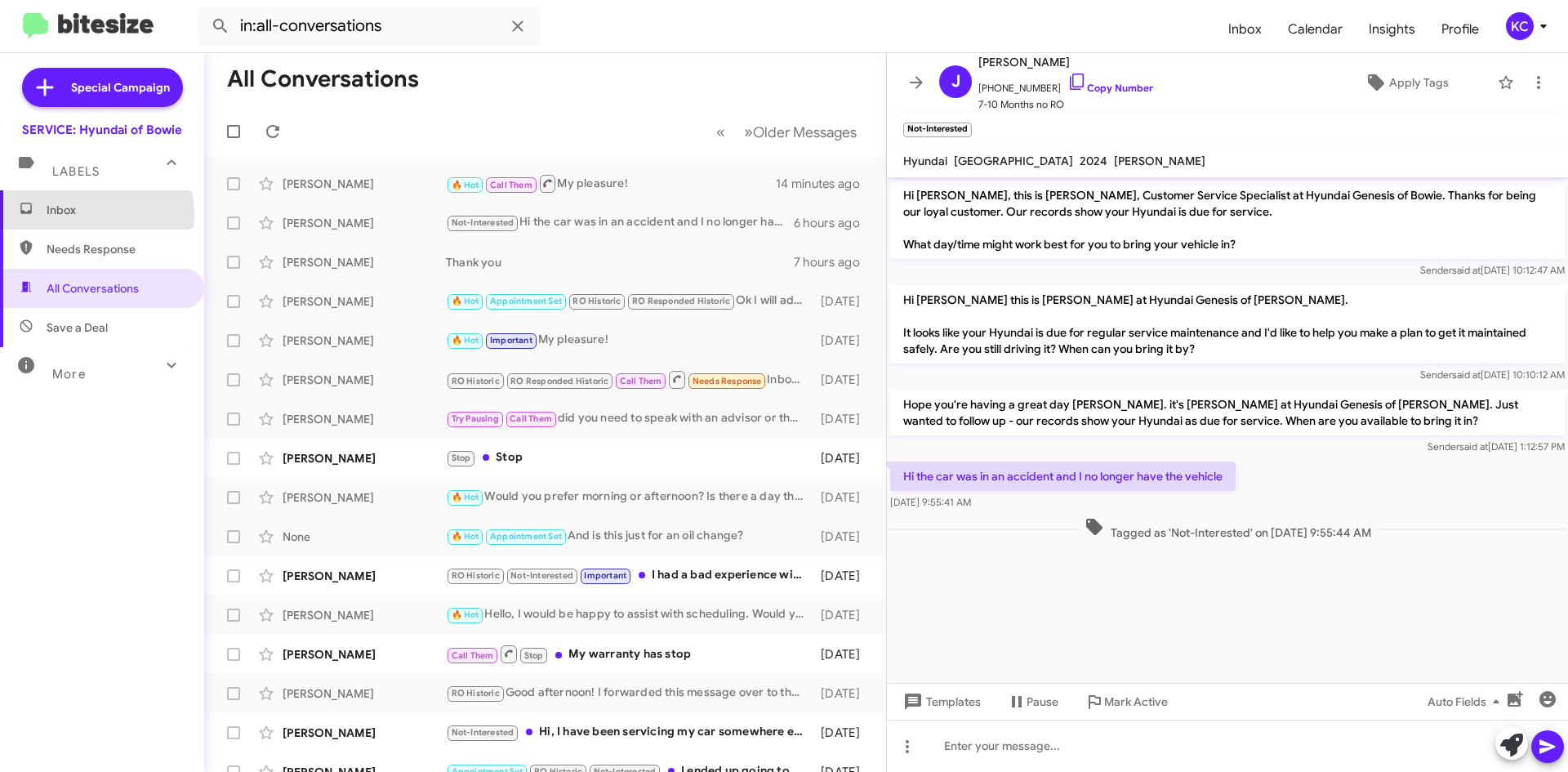
click at [73, 215] on span "Inbox" at bounding box center [116, 209] width 139 height 16
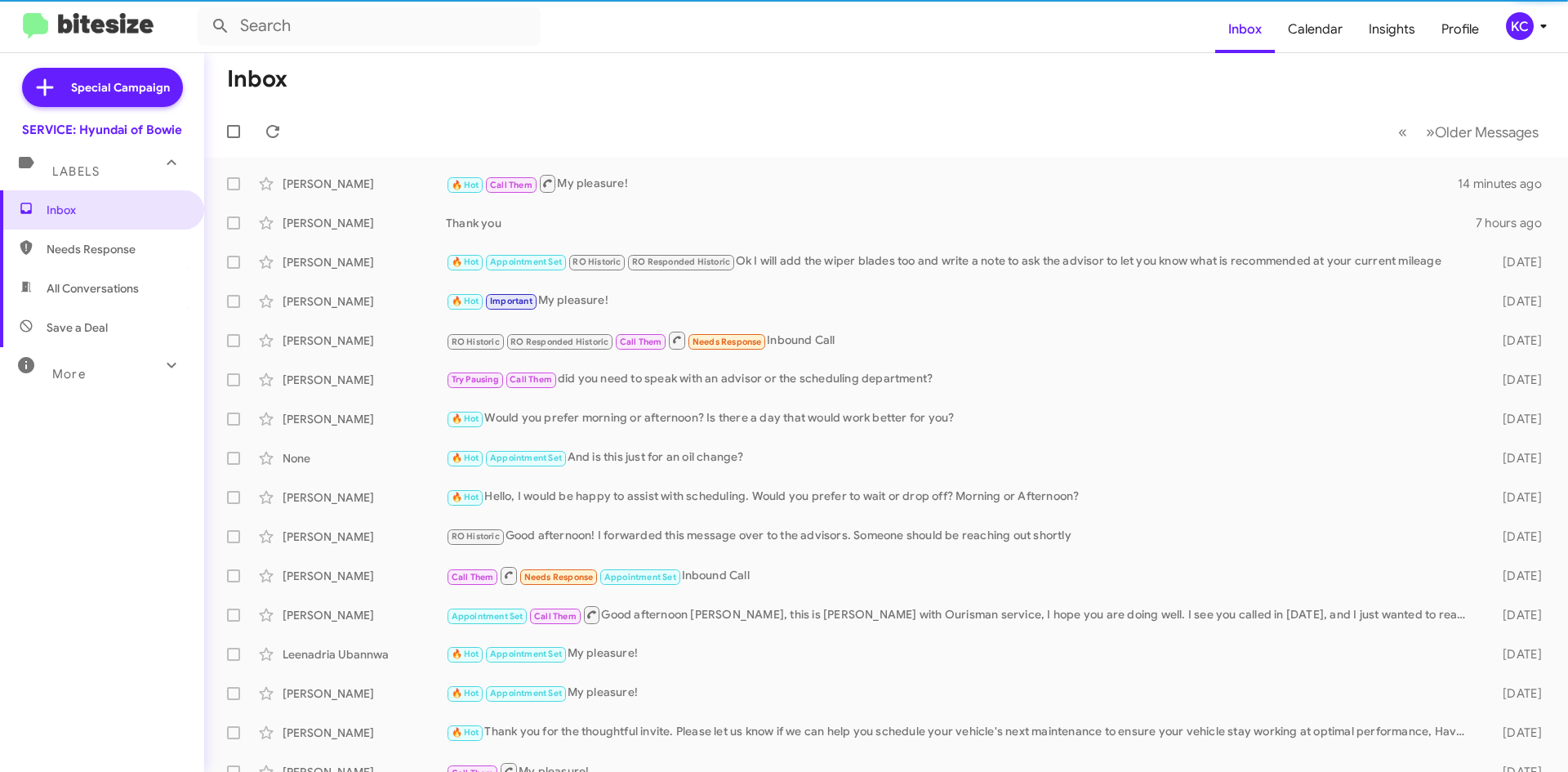
click at [77, 242] on span "Needs Response" at bounding box center [116, 249] width 139 height 16
type input "in:needs-response"
